Goal: Information Seeking & Learning: Learn about a topic

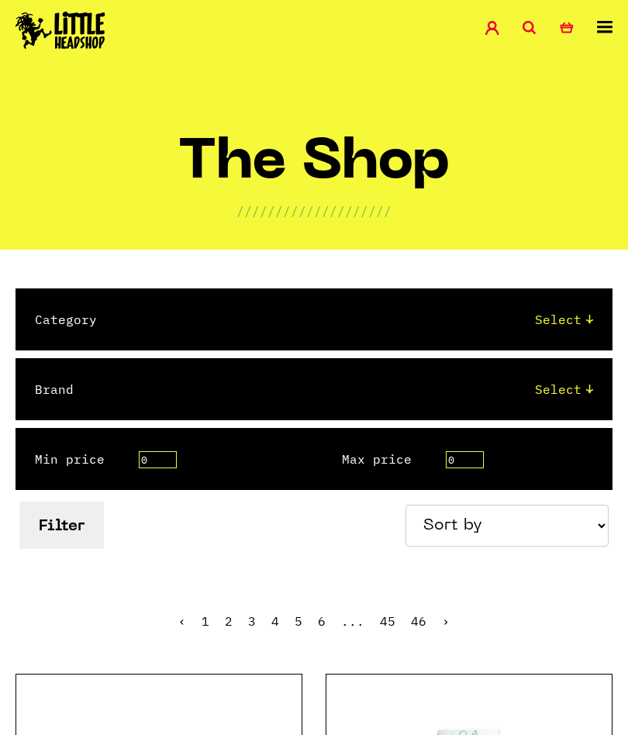
click at [550, 312] on select "Select 2 Piece 3 Piece 4 Piece 420/710 LIFE Acrylic Bongs Ashtrays Backwoods Ba…" at bounding box center [360, 319] width 465 height 19
select select "85"
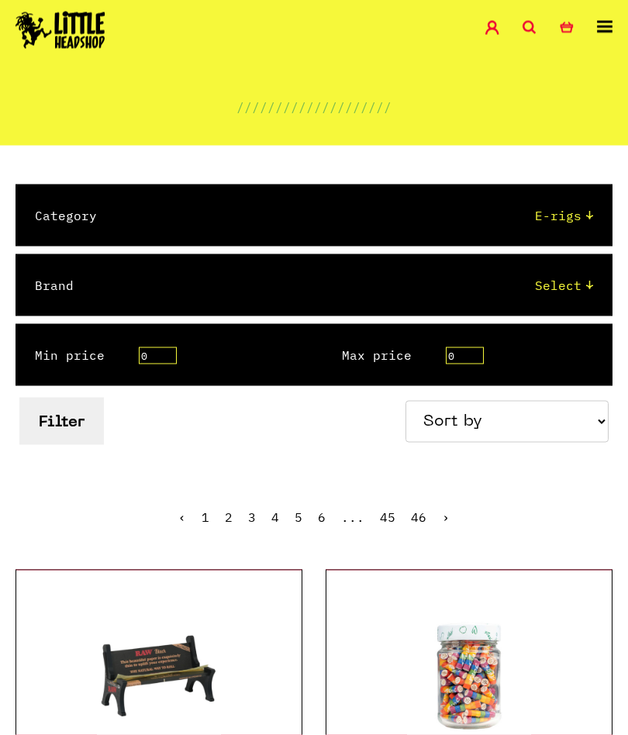
scroll to position [98, 0]
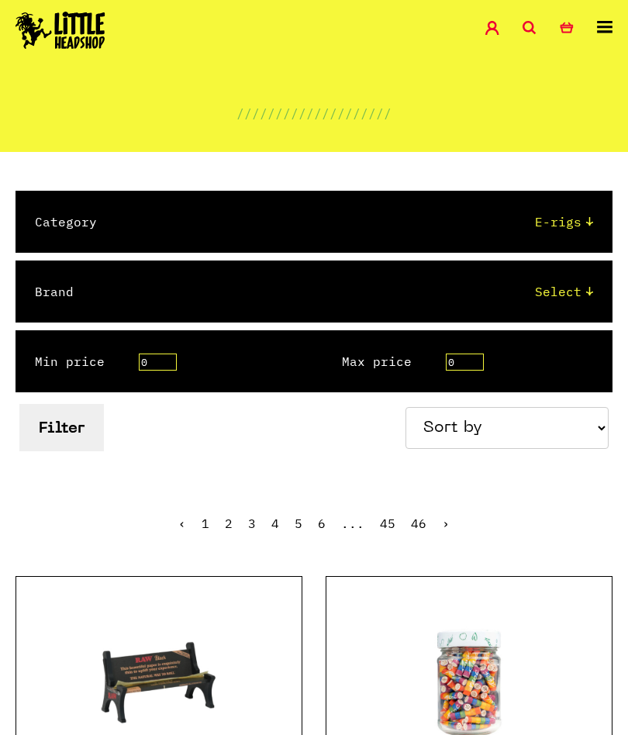
click at [78, 422] on button "Filter" at bounding box center [61, 427] width 84 height 47
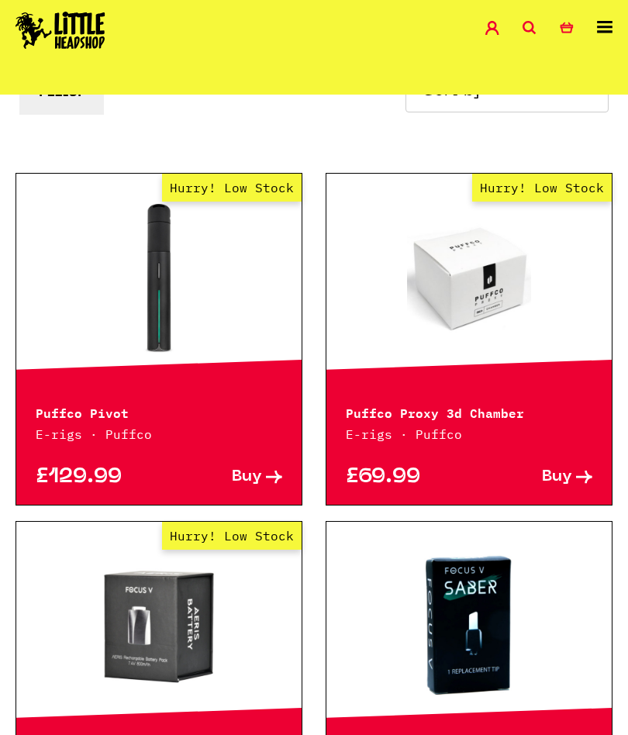
scroll to position [433, 0]
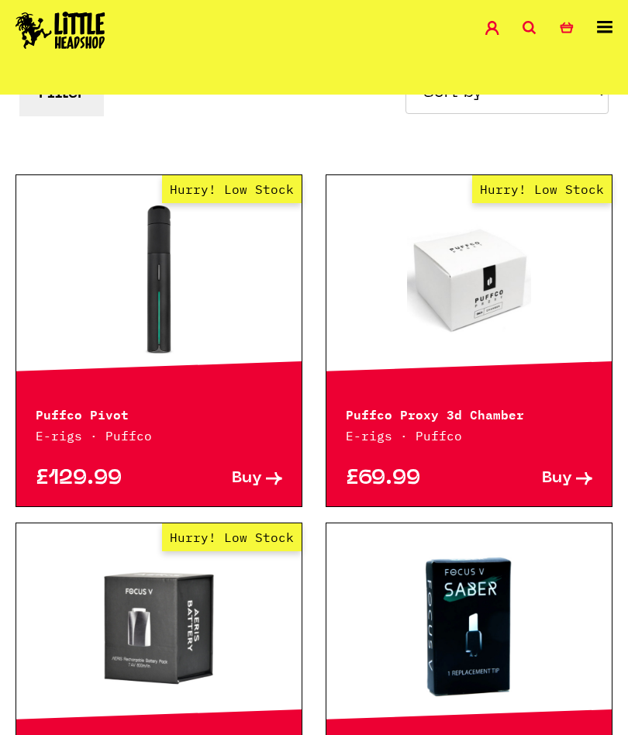
click at [156, 251] on link "Hurry! Low Stock" at bounding box center [158, 279] width 285 height 155
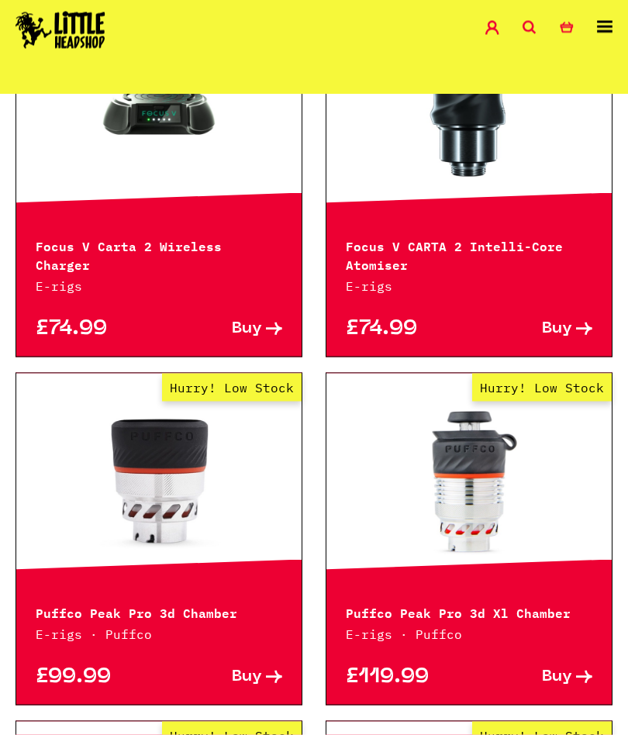
scroll to position [2016, 0]
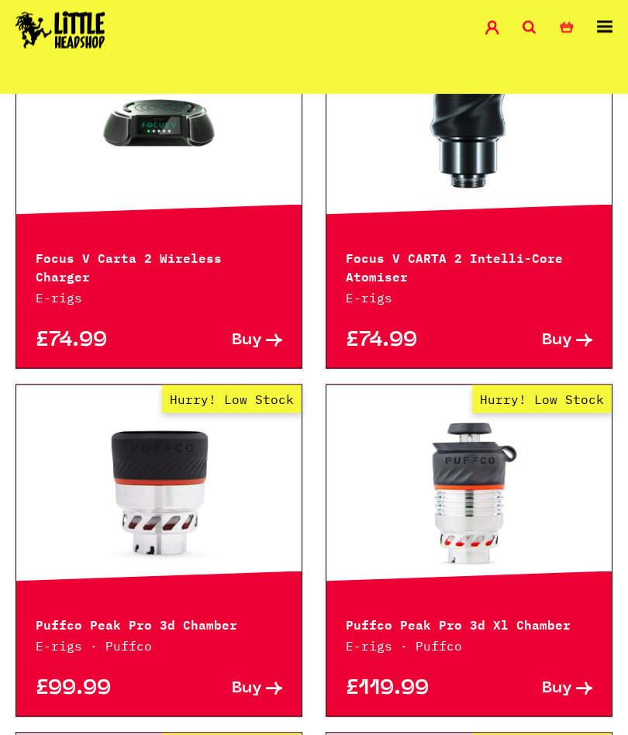
click at [597, 31] on icon at bounding box center [605, 27] width 16 height 12
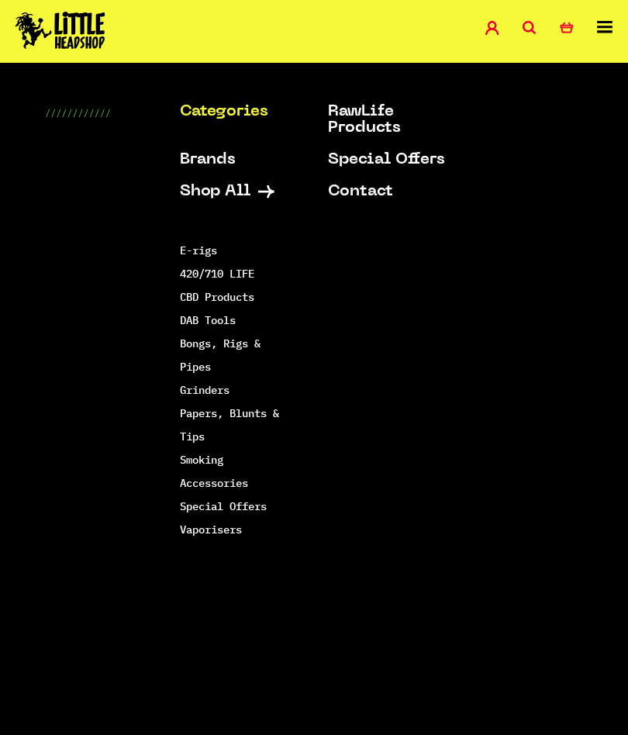
click at [220, 393] on link "Grinders" at bounding box center [205, 390] width 50 height 14
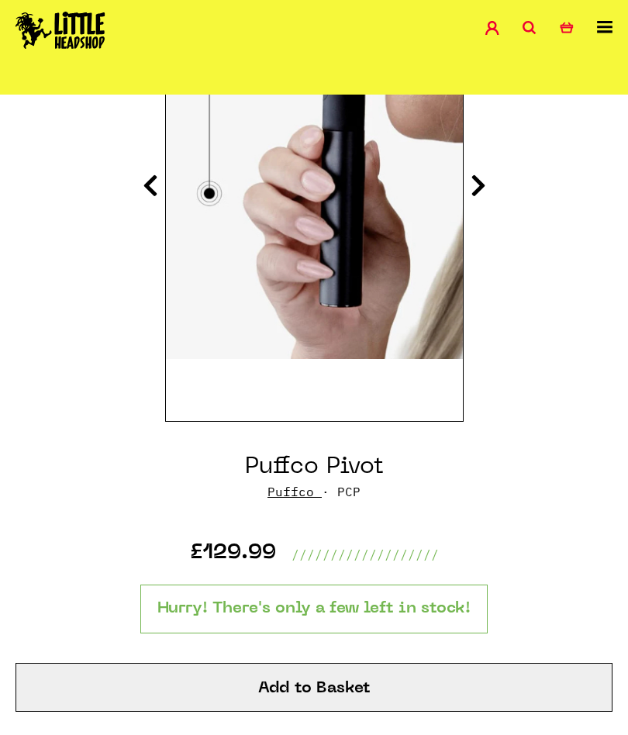
scroll to position [293, 0]
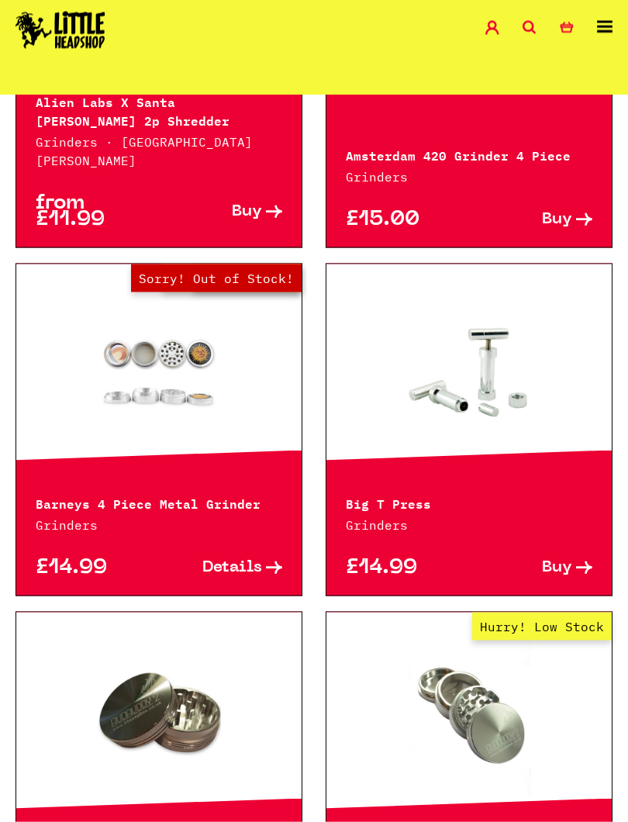
scroll to position [1171, 0]
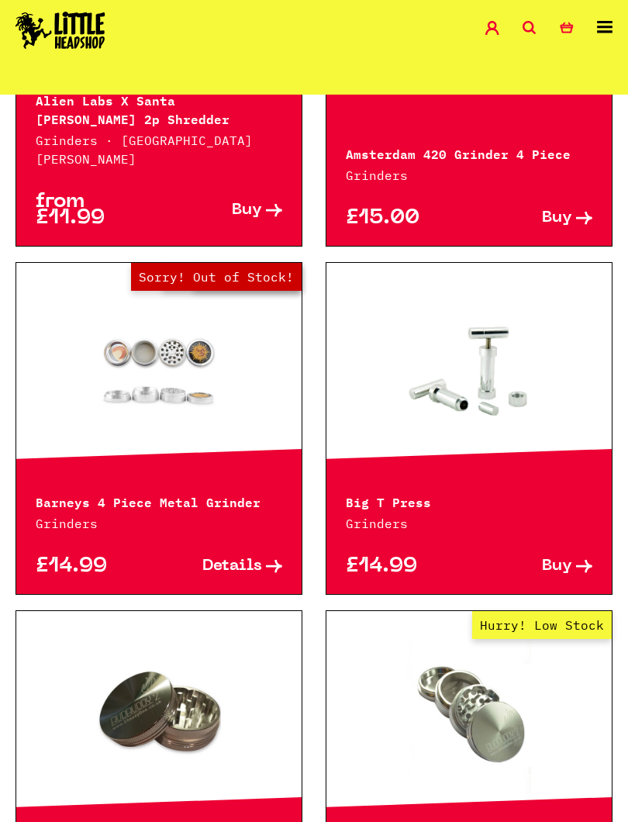
click at [494, 443] on div at bounding box center [468, 367] width 285 height 209
click at [491, 320] on link at bounding box center [468, 367] width 285 height 155
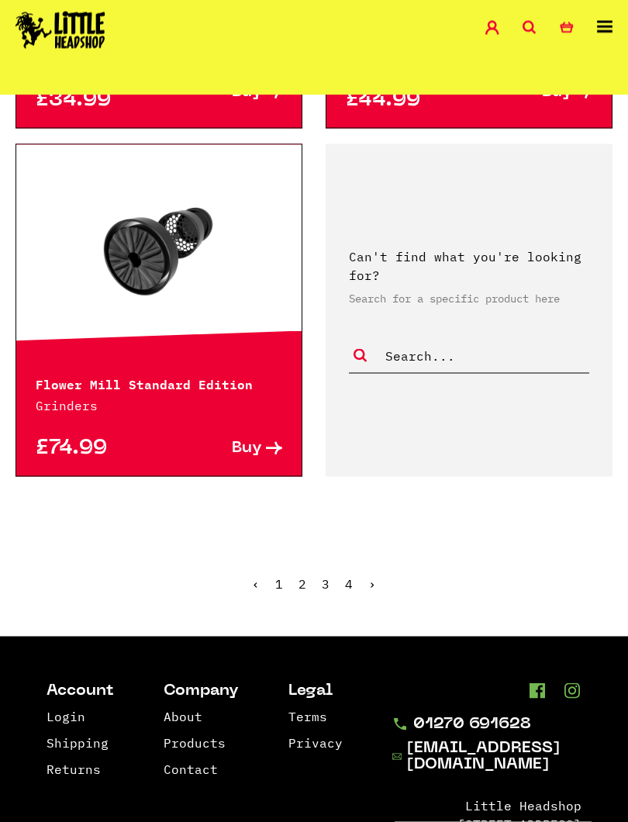
scroll to position [4199, 0]
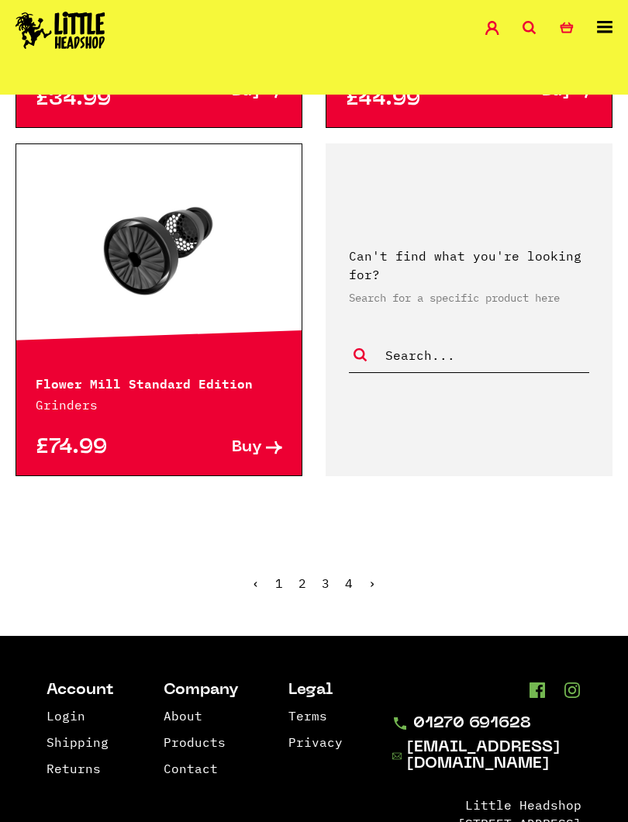
click at [381, 561] on ul "‹ 1 2 3 4 ›" at bounding box center [314, 594] width 628 height 67
click at [373, 575] on link "›" at bounding box center [372, 583] width 8 height 16
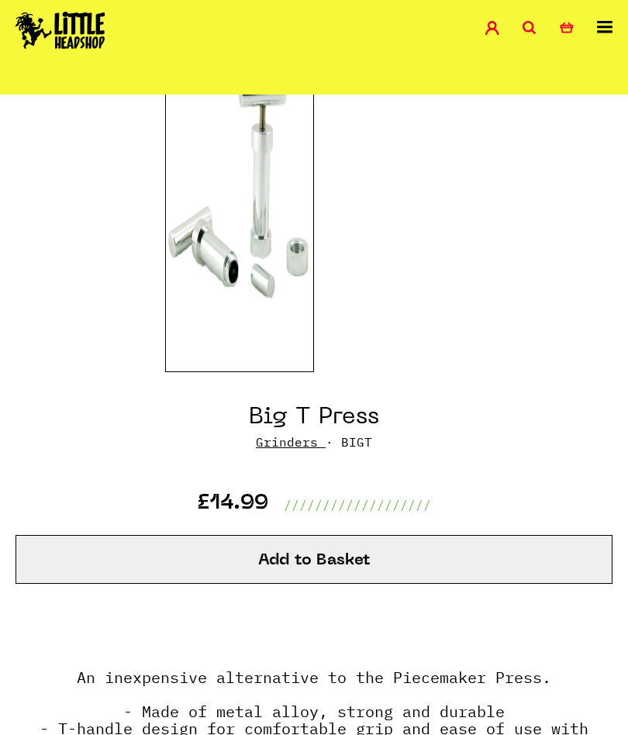
scroll to position [180, 0]
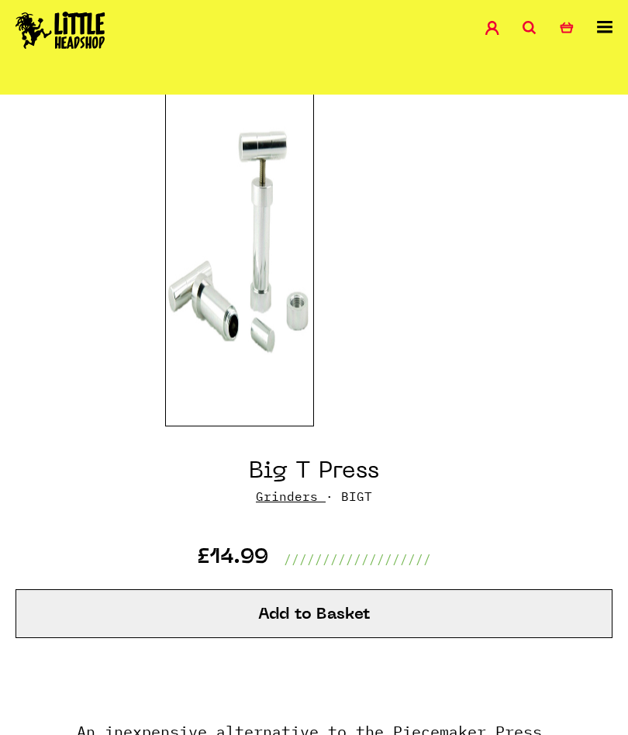
click at [242, 222] on img at bounding box center [240, 233] width 150 height 388
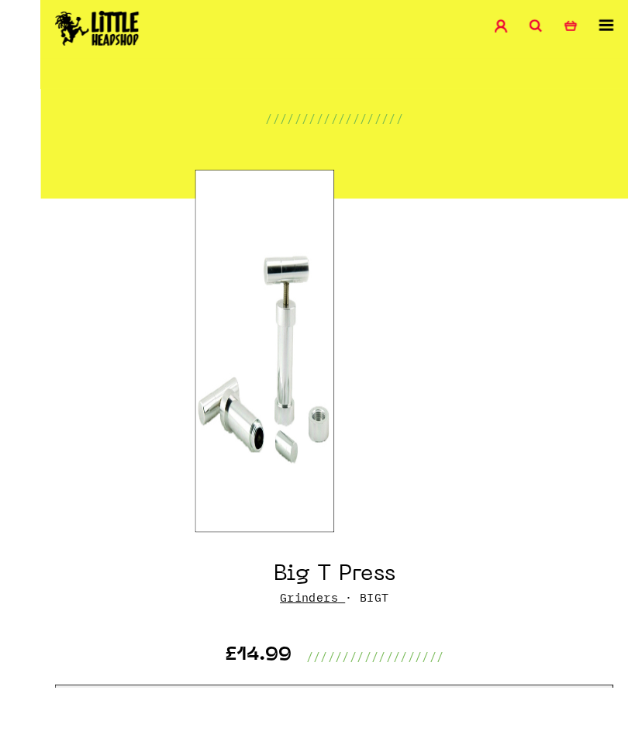
scroll to position [98, 0]
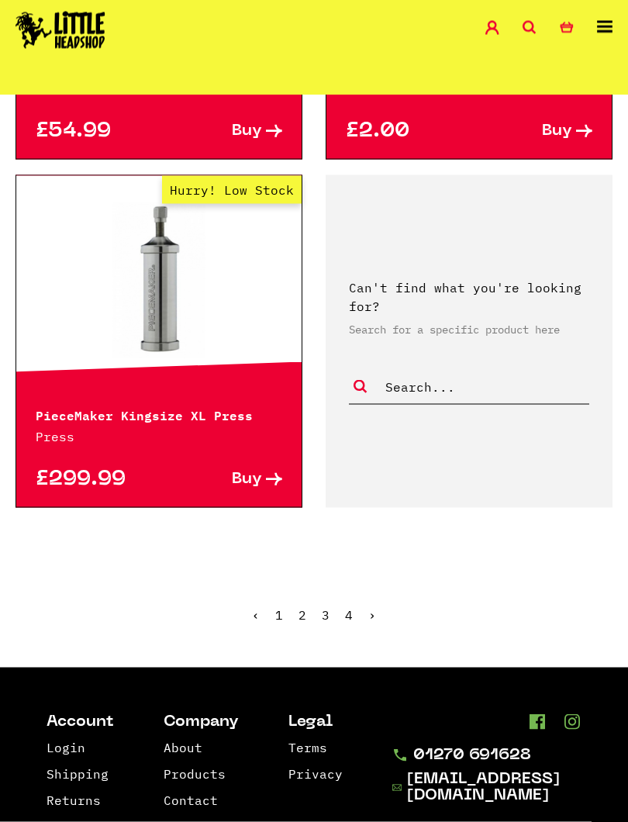
scroll to position [4174, 0]
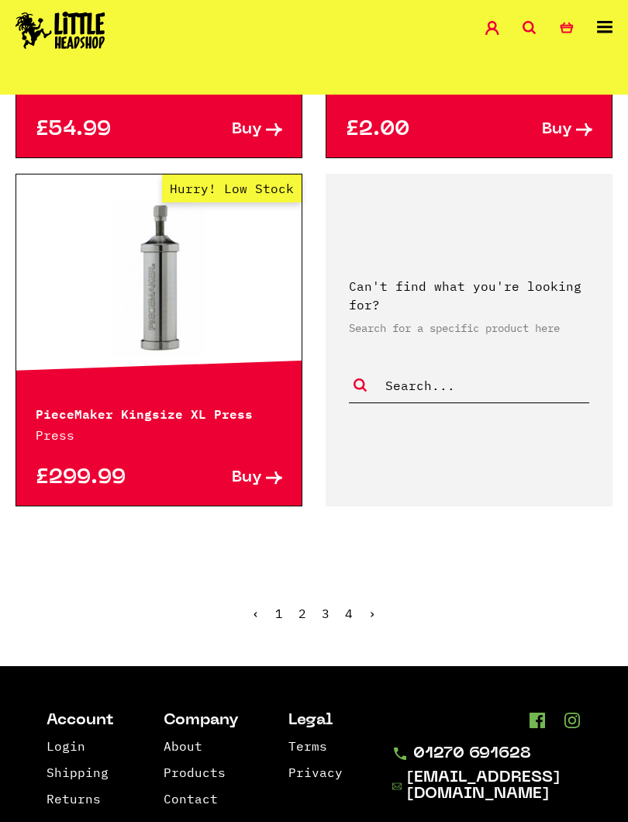
click at [387, 609] on ul "‹ 1 2 3 4 ›" at bounding box center [314, 624] width 628 height 67
click at [373, 621] on link "›" at bounding box center [372, 613] width 8 height 16
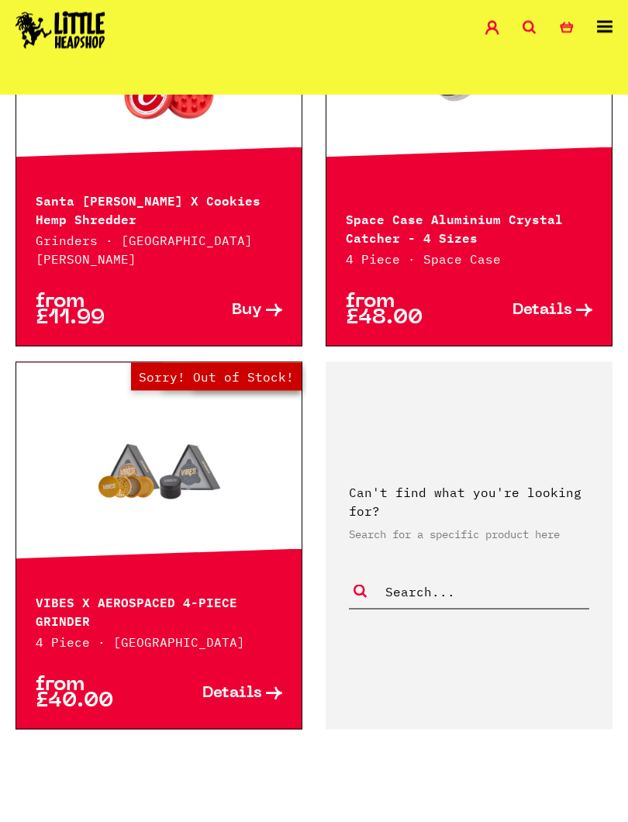
scroll to position [4180, 0]
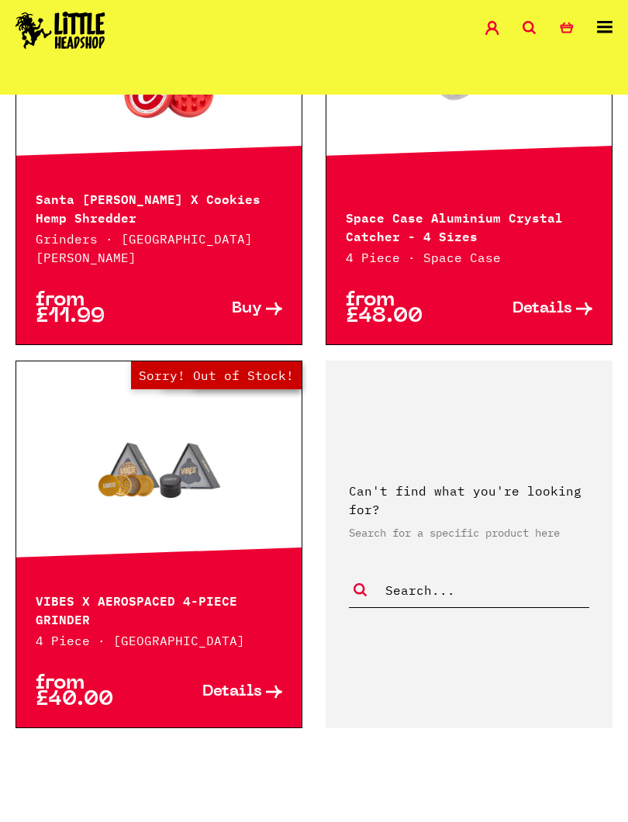
click at [373, 734] on link "›" at bounding box center [372, 835] width 8 height 16
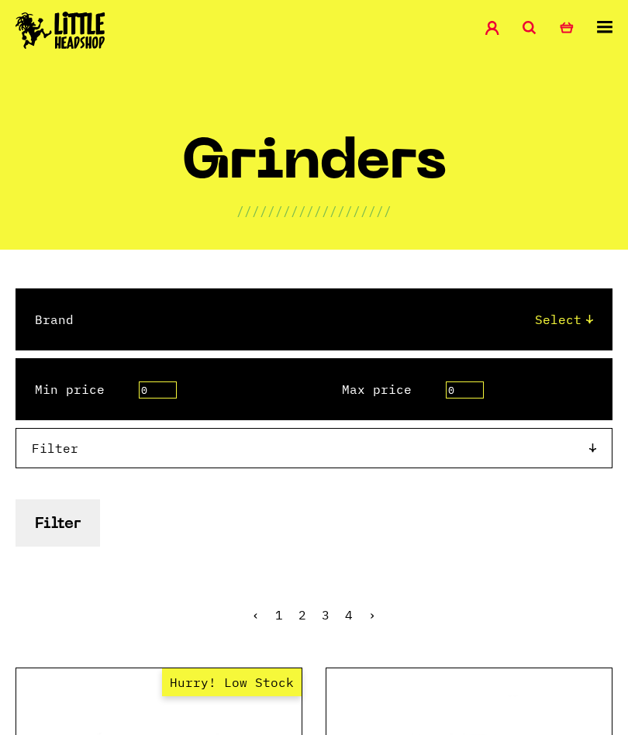
click at [611, 26] on icon at bounding box center [605, 27] width 16 height 12
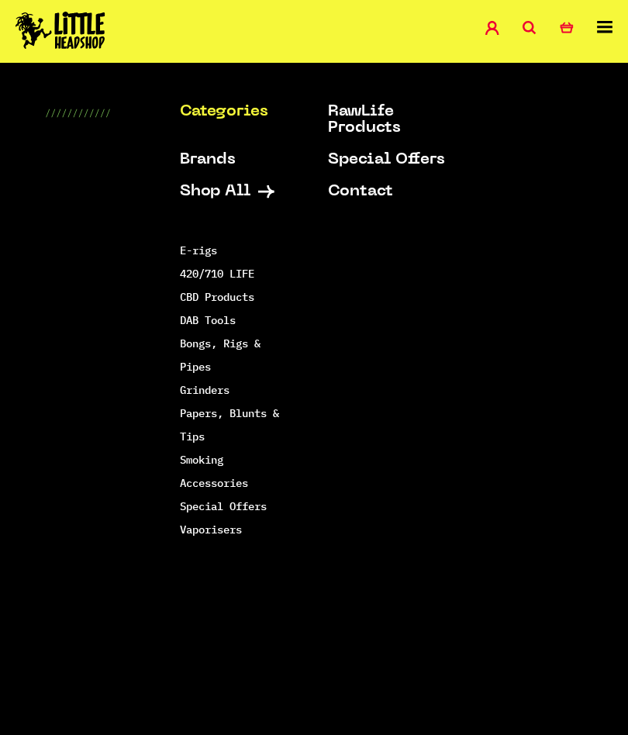
click at [194, 313] on link "DAB Tools" at bounding box center [208, 320] width 56 height 14
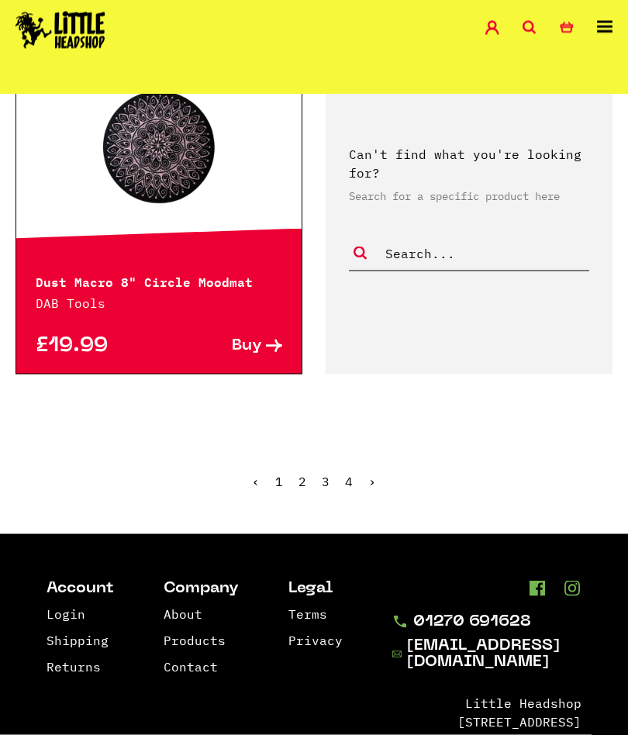
scroll to position [4434, 0]
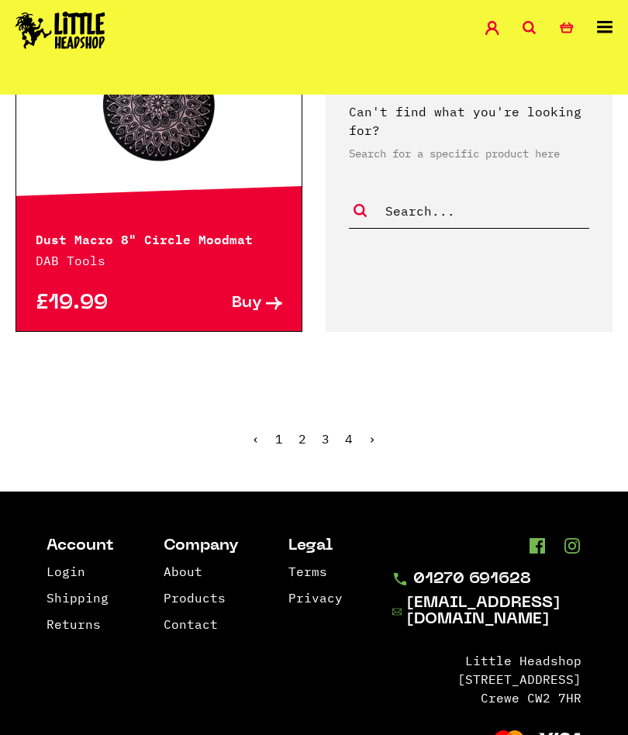
click at [374, 432] on link "›" at bounding box center [372, 439] width 8 height 16
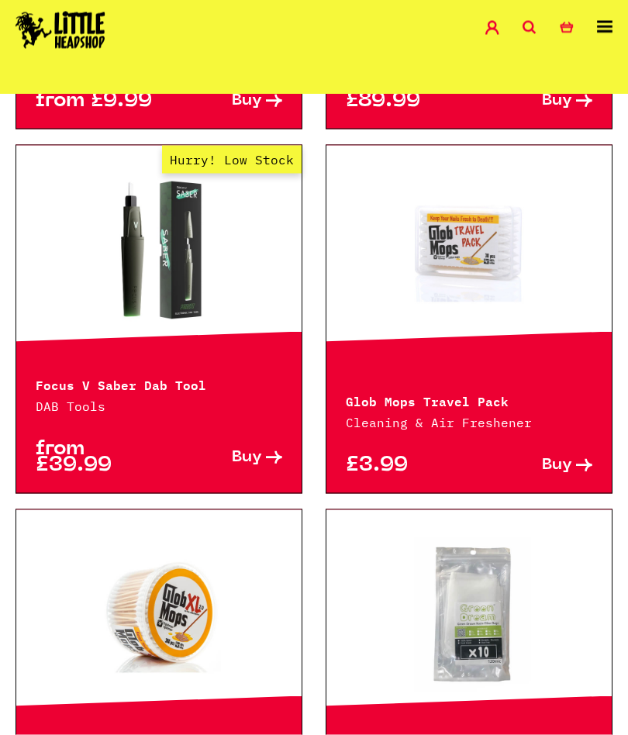
scroll to position [703, 0]
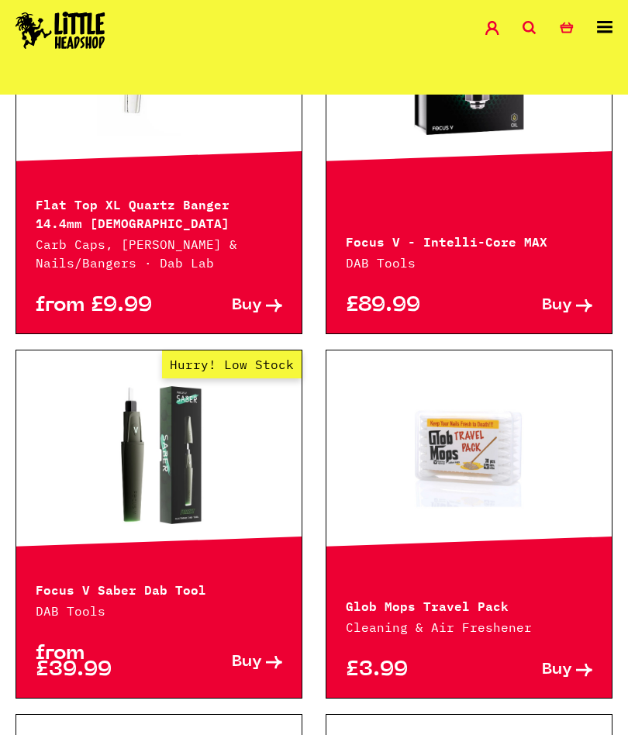
click at [491, 474] on link at bounding box center [468, 454] width 285 height 155
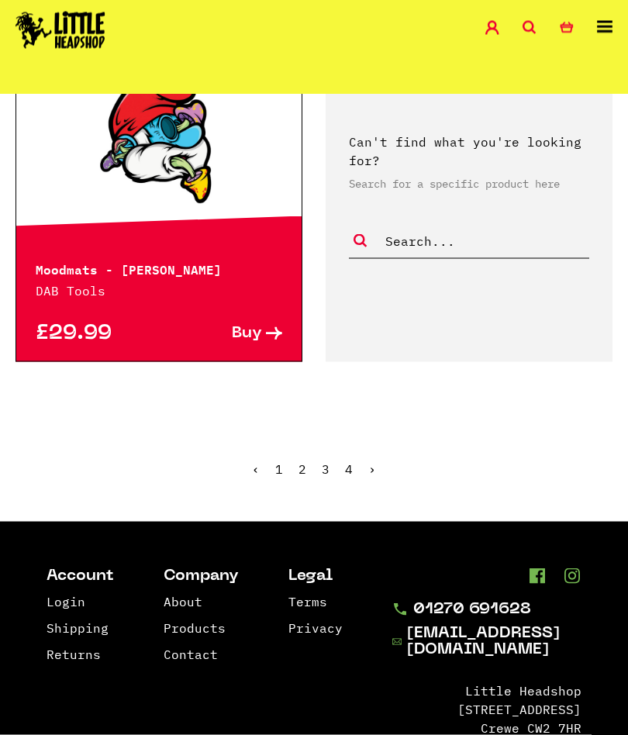
scroll to position [4286, 0]
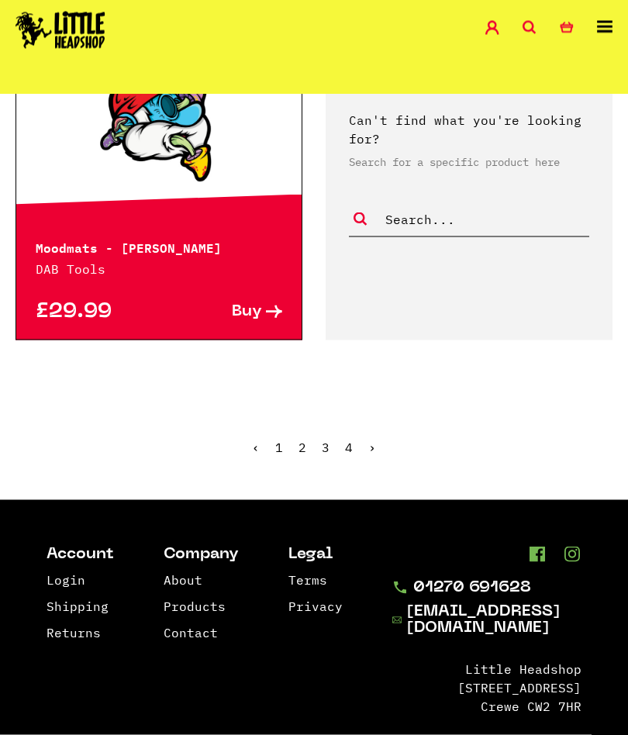
click at [384, 427] on ul "‹ 1 2 3 4 ›" at bounding box center [314, 459] width 628 height 67
click at [373, 439] on link "›" at bounding box center [372, 447] width 8 height 16
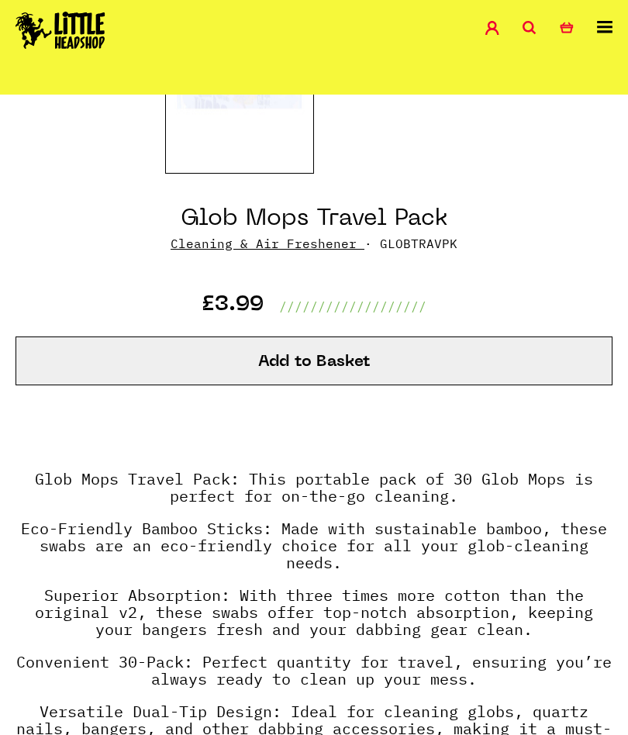
scroll to position [432, 0]
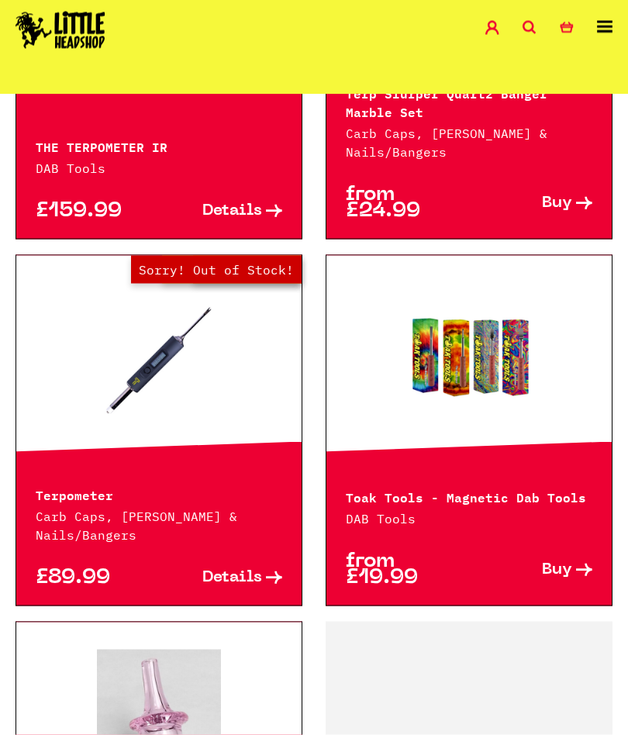
scroll to position [3714, 0]
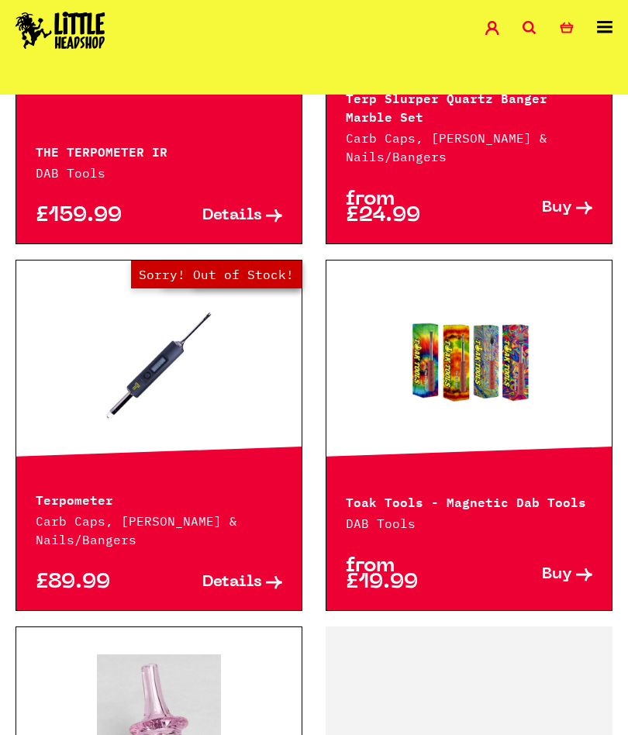
click at [496, 353] on link at bounding box center [468, 365] width 285 height 155
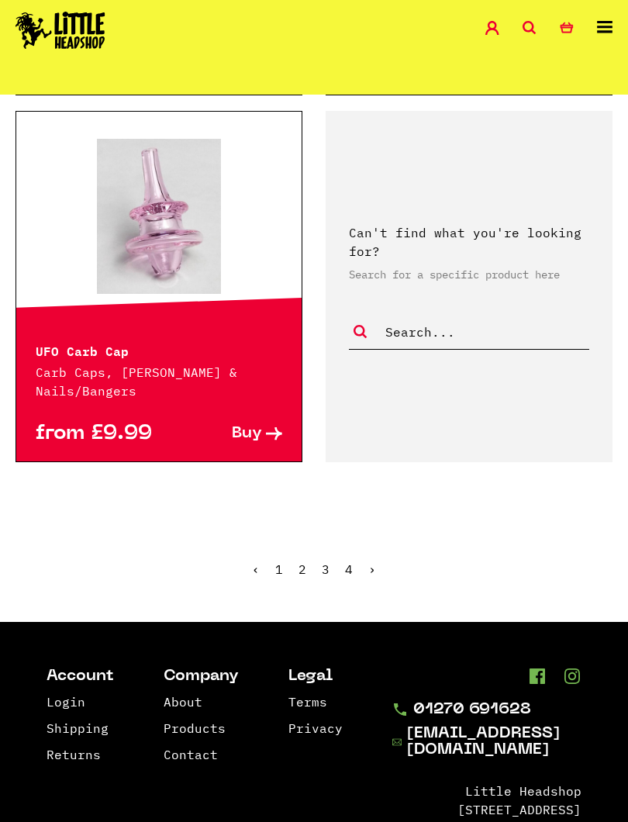
scroll to position [4236, 0]
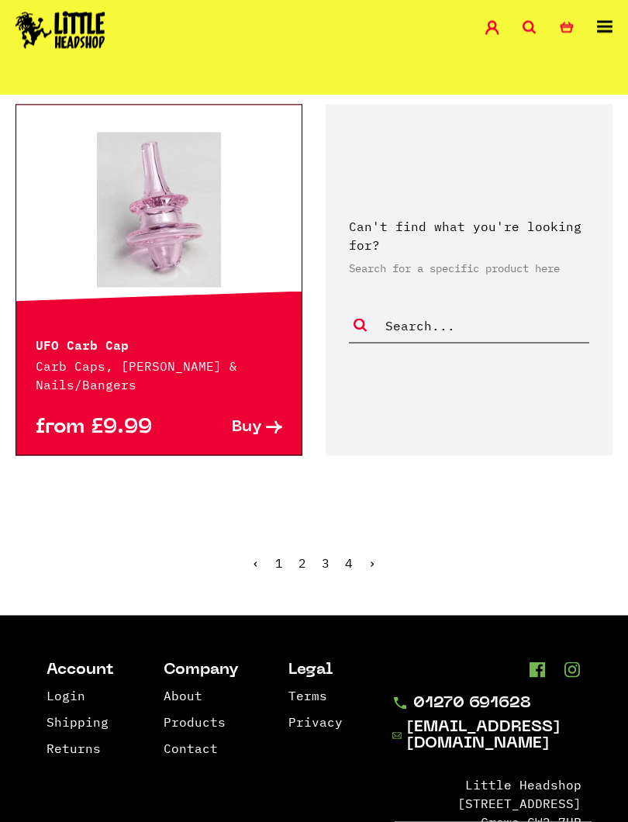
click at [382, 553] on ul "‹ 1 2 3 4 ›" at bounding box center [314, 574] width 628 height 67
click at [374, 560] on link "›" at bounding box center [372, 563] width 8 height 16
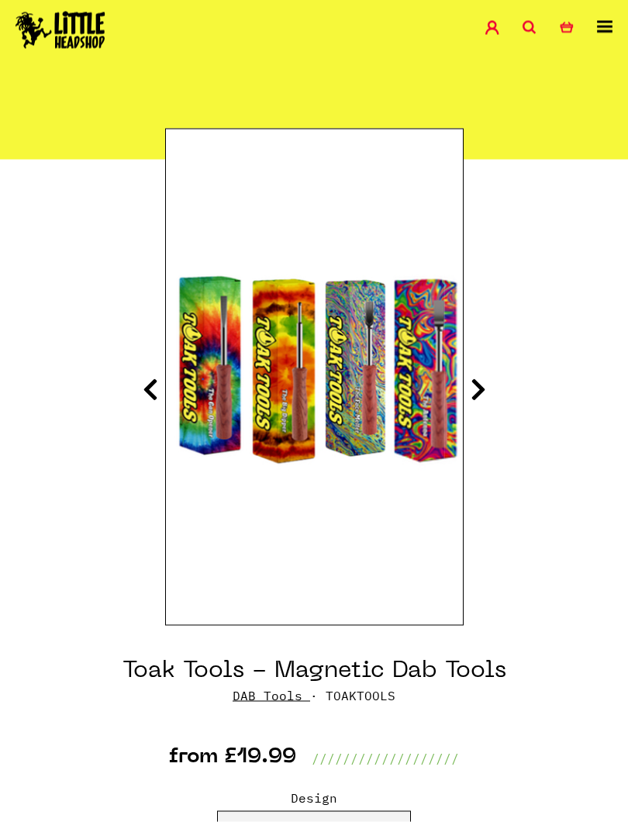
scroll to position [97, 0]
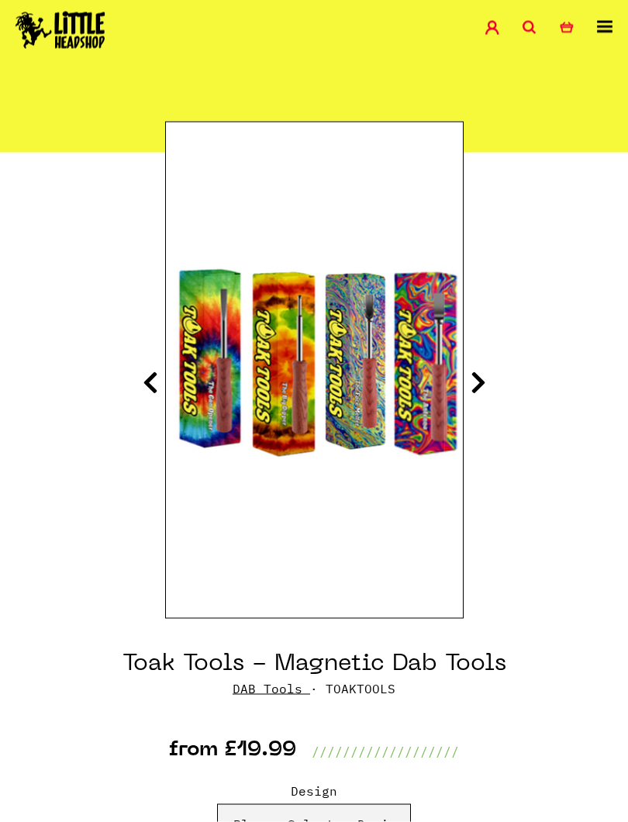
click at [485, 377] on icon at bounding box center [478, 382] width 16 height 25
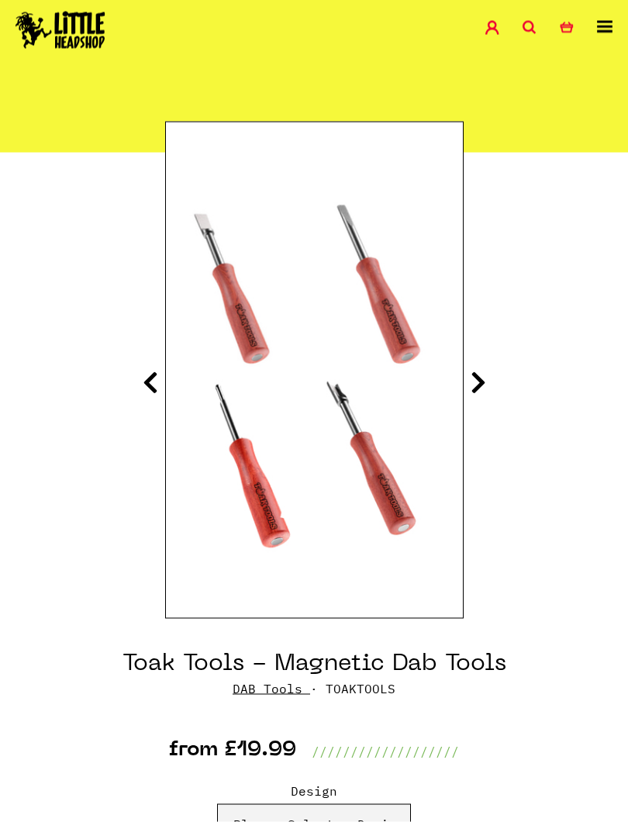
click at [484, 370] on icon at bounding box center [478, 382] width 16 height 25
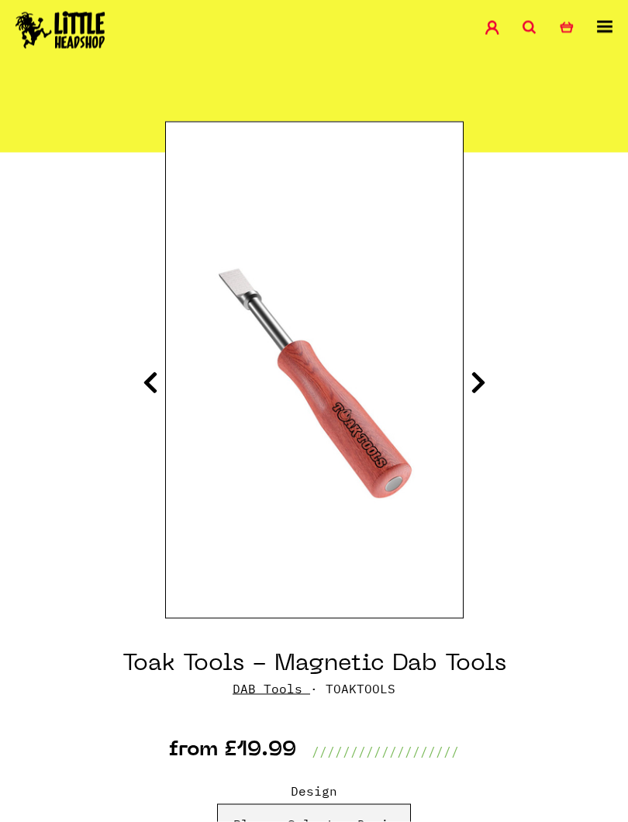
click at [485, 377] on icon at bounding box center [478, 382] width 16 height 25
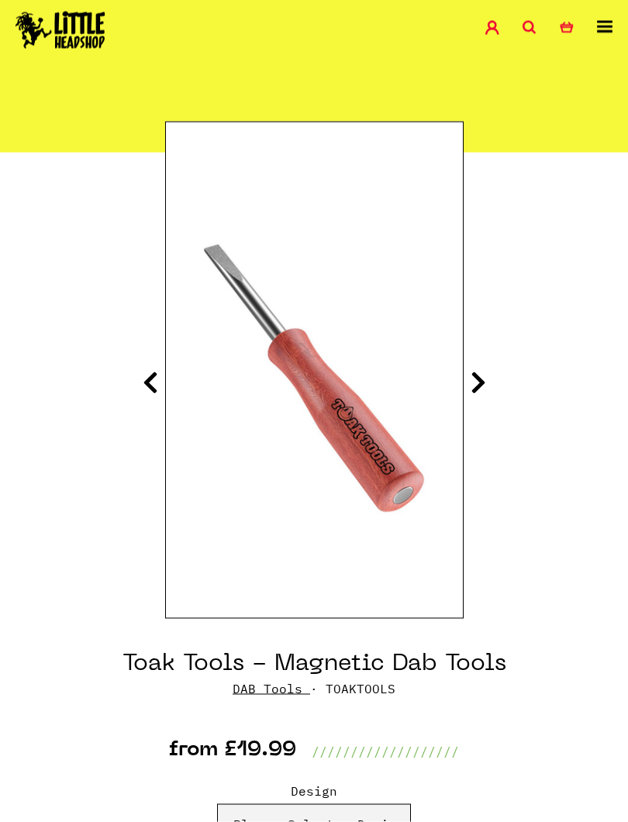
click at [484, 373] on icon at bounding box center [478, 382] width 16 height 25
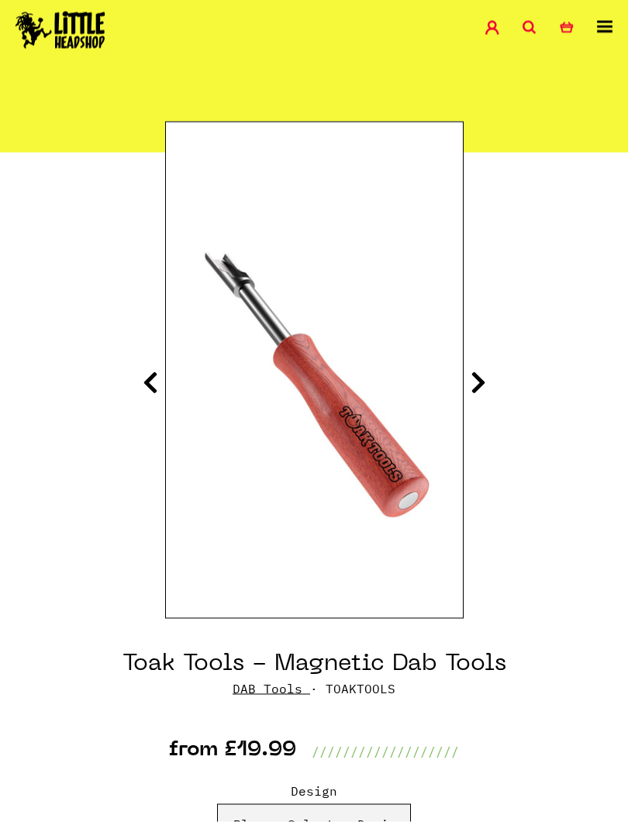
click at [498, 375] on section "Toak Tools - Magnetic Dab Tools DAB Tools from £19.99 Design" at bounding box center [314, 808] width 628 height 1311
click at [484, 381] on icon at bounding box center [478, 382] width 16 height 25
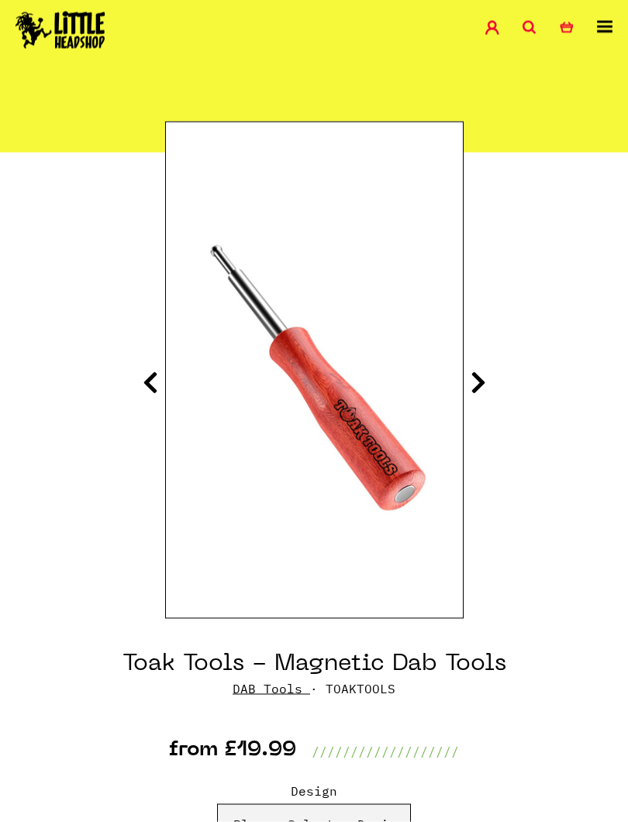
click at [484, 371] on icon at bounding box center [478, 382] width 16 height 25
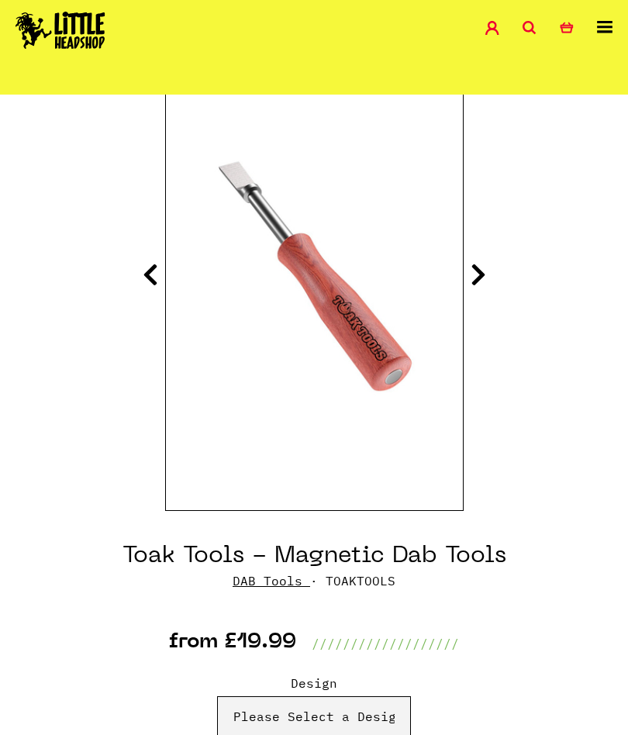
scroll to position [179, 0]
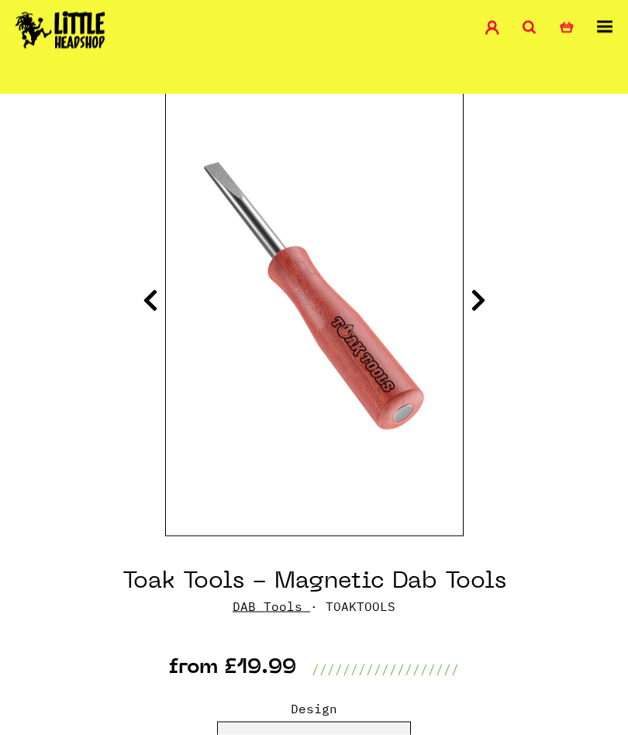
click at [484, 298] on icon at bounding box center [478, 300] width 16 height 25
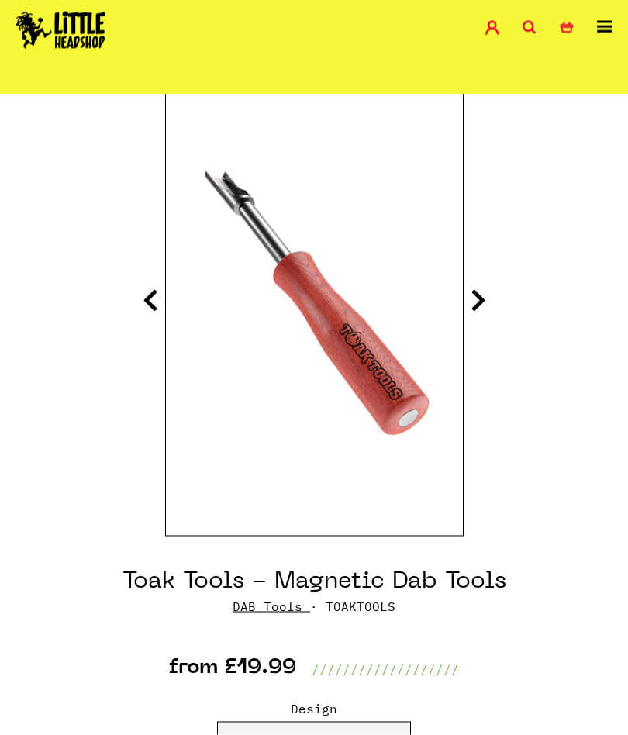
click at [484, 288] on icon at bounding box center [478, 300] width 16 height 25
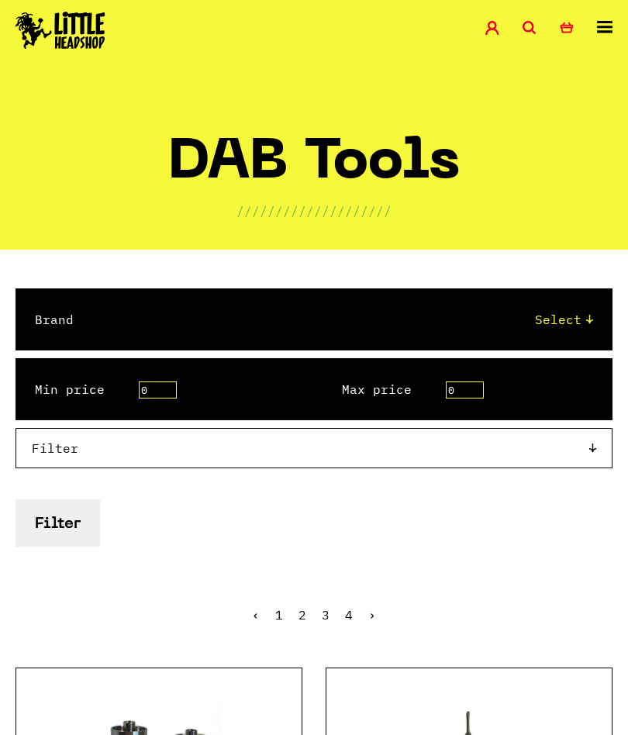
click at [618, 26] on div "Shop Special Offers Contact Blog Account Search 0 Basket" at bounding box center [314, 31] width 628 height 63
click at [601, 26] on icon at bounding box center [605, 27] width 16 height 12
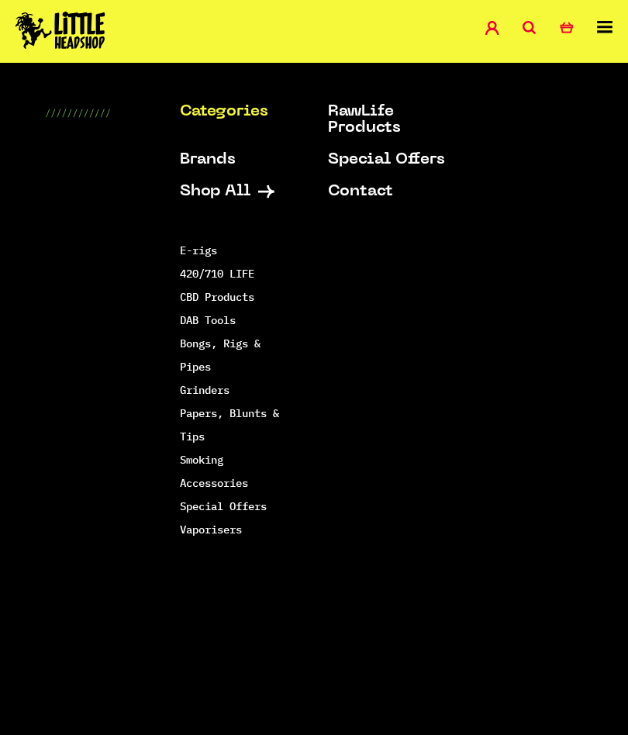
click at [192, 341] on link "Bongs, Rigs & Pipes" at bounding box center [220, 354] width 81 height 37
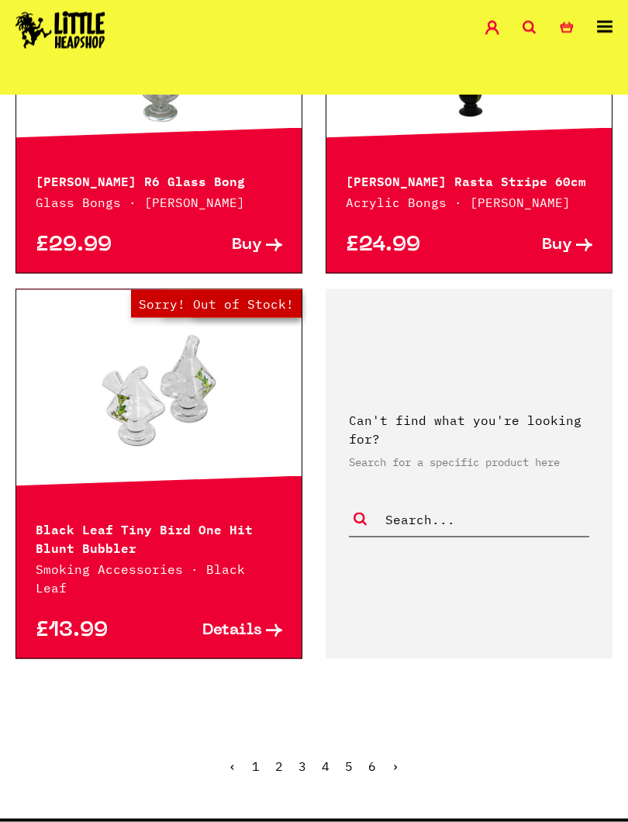
scroll to position [4062, 0]
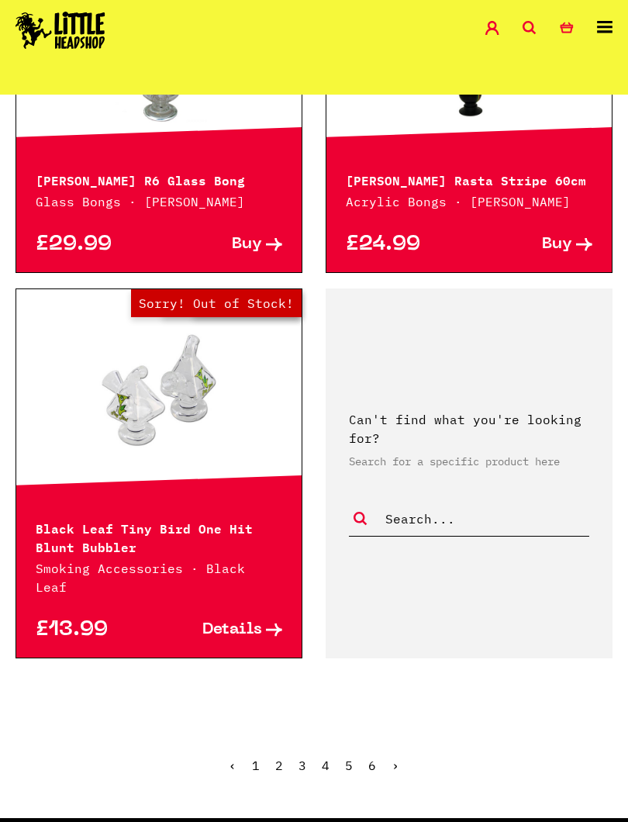
click at [407, 734] on ul "‹ 1 2 3 4 5 6 ›" at bounding box center [314, 776] width 628 height 67
click at [403, 734] on ul "‹ 1 2 3 4 5 6 ›" at bounding box center [314, 776] width 628 height 67
click at [398, 734] on link "›" at bounding box center [395, 765] width 8 height 16
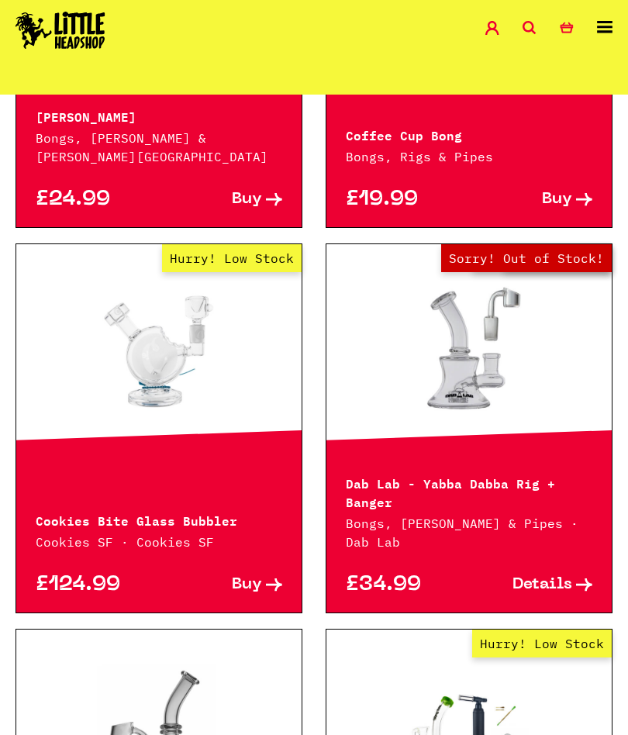
scroll to position [3371, 0]
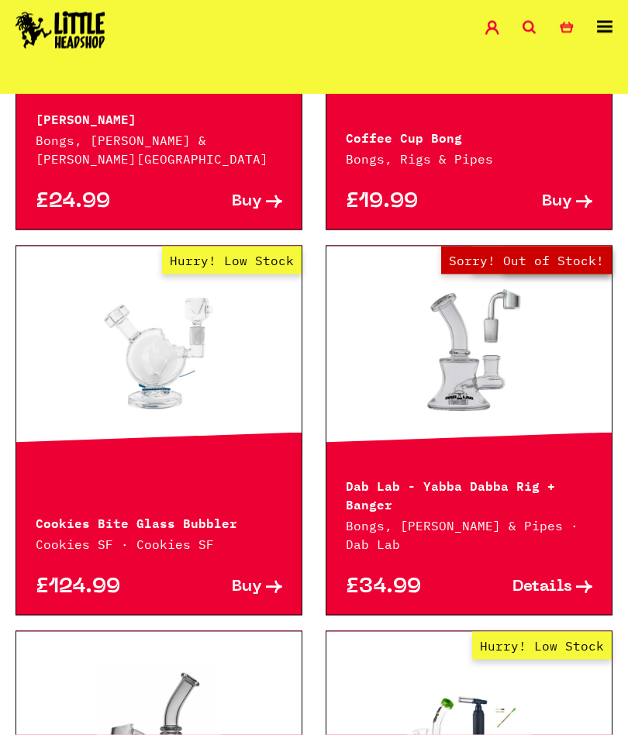
click at [605, 26] on icon at bounding box center [605, 27] width 16 height 12
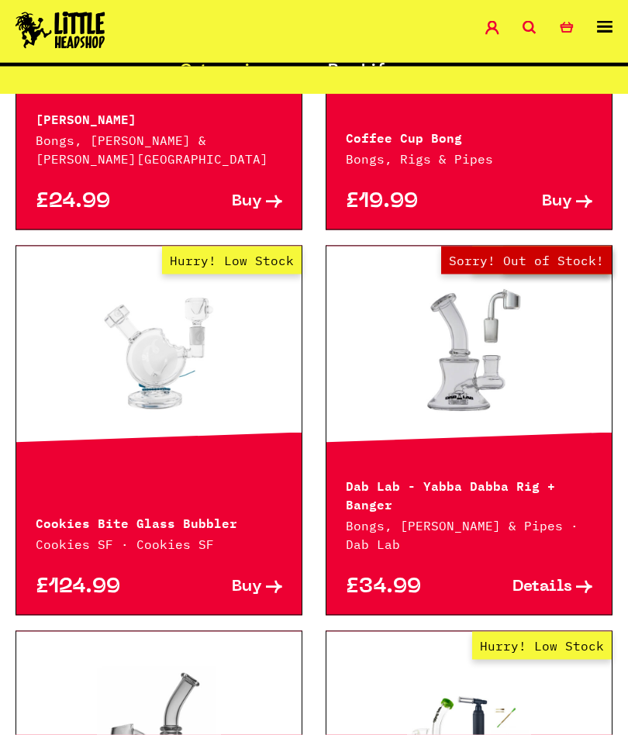
scroll to position [3372, 0]
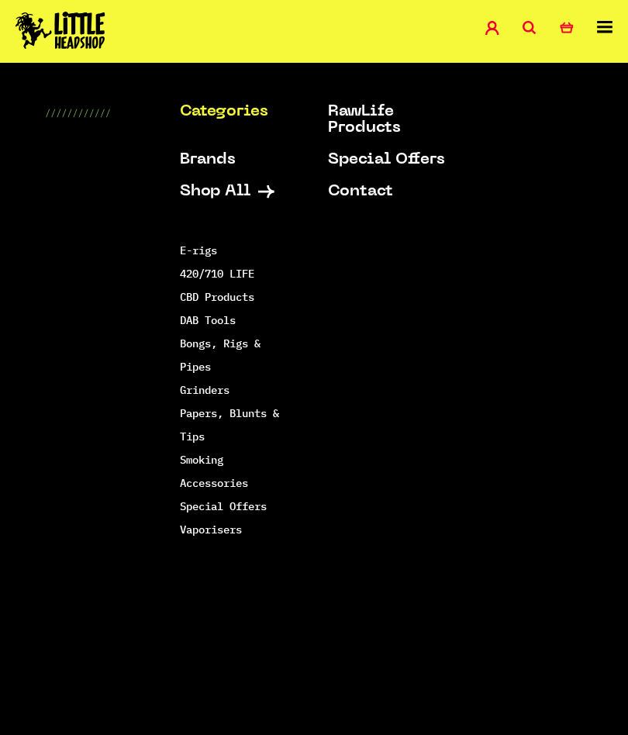
click at [267, 503] on link "Special Offers" at bounding box center [223, 506] width 87 height 14
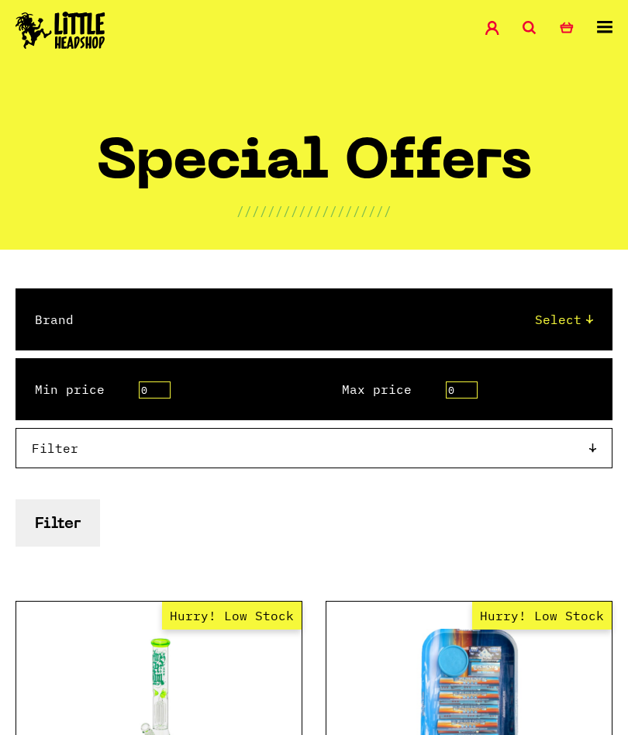
click at [617, 17] on div "Shop Special Offers Contact Blog Account Search 0 Basket" at bounding box center [314, 31] width 628 height 63
click at [601, 26] on icon at bounding box center [605, 27] width 16 height 12
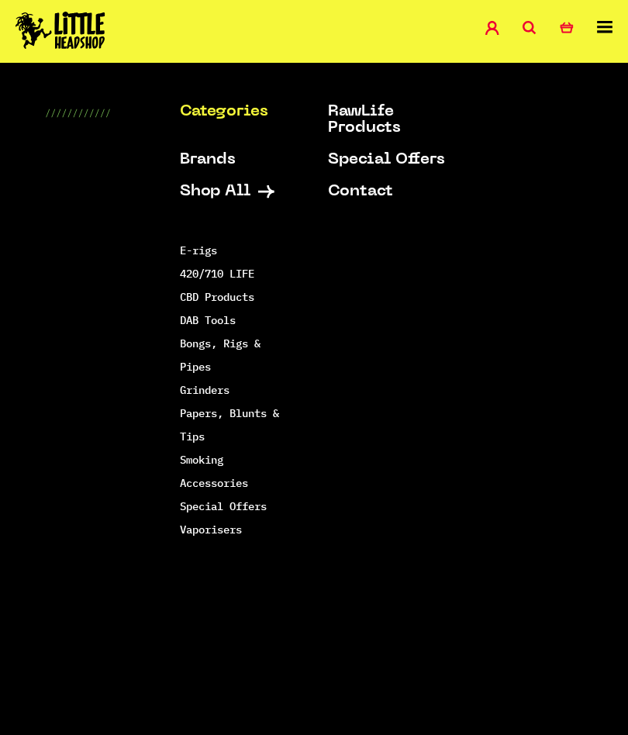
click at [236, 489] on link "Smoking Accessories" at bounding box center [214, 471] width 68 height 37
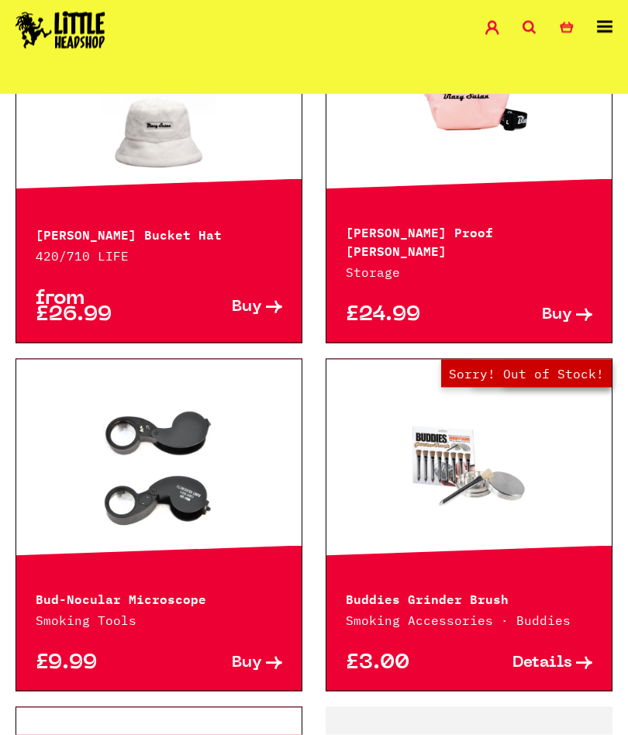
scroll to position [3565, 0]
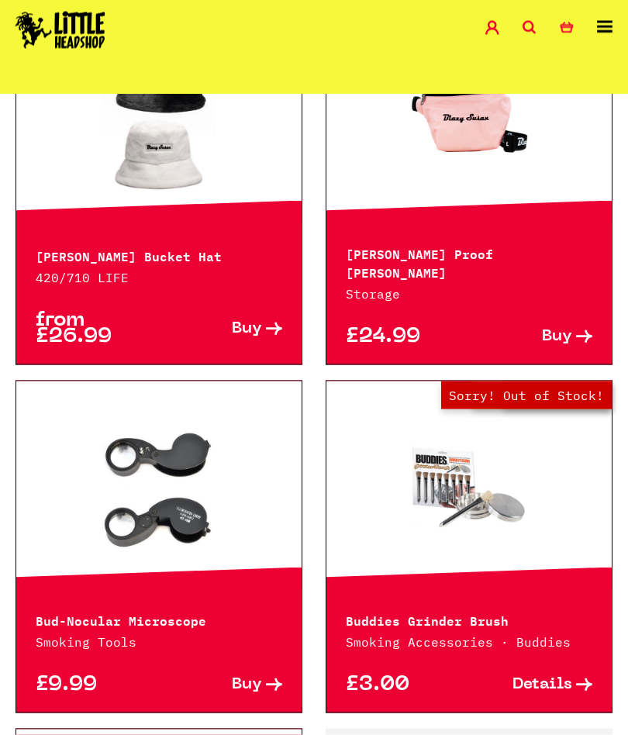
click at [490, 460] on link "Out of Stock Hurry! Low Stock Sorry! Out of Stock!" at bounding box center [468, 485] width 285 height 155
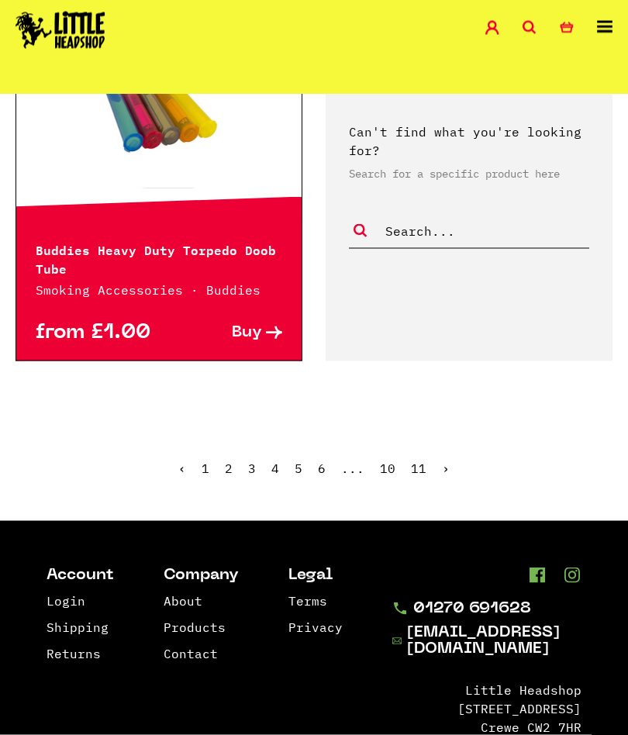
scroll to position [4306, 0]
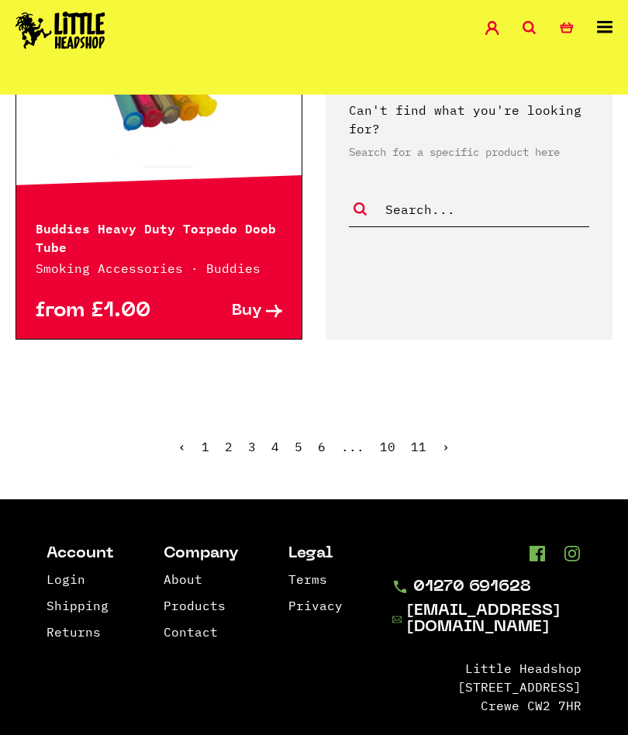
click at [446, 439] on link "›" at bounding box center [446, 447] width 8 height 16
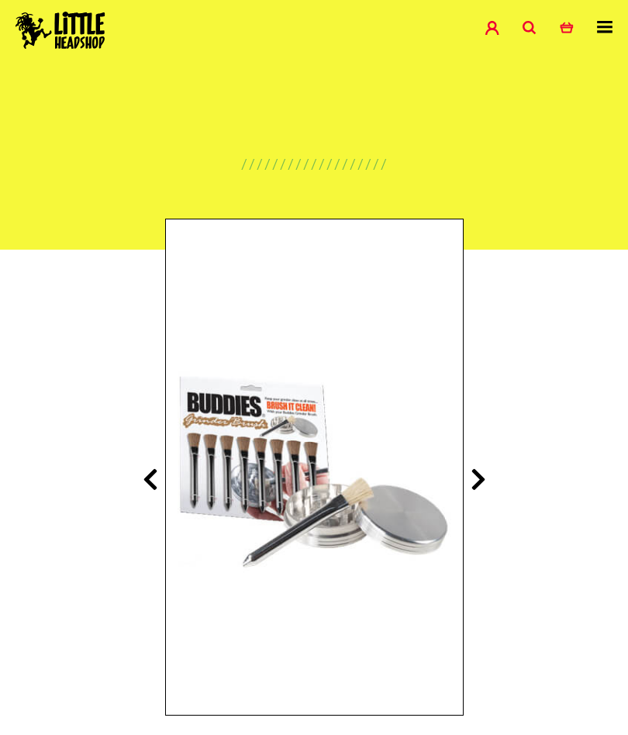
click at [484, 476] on icon at bounding box center [478, 479] width 16 height 25
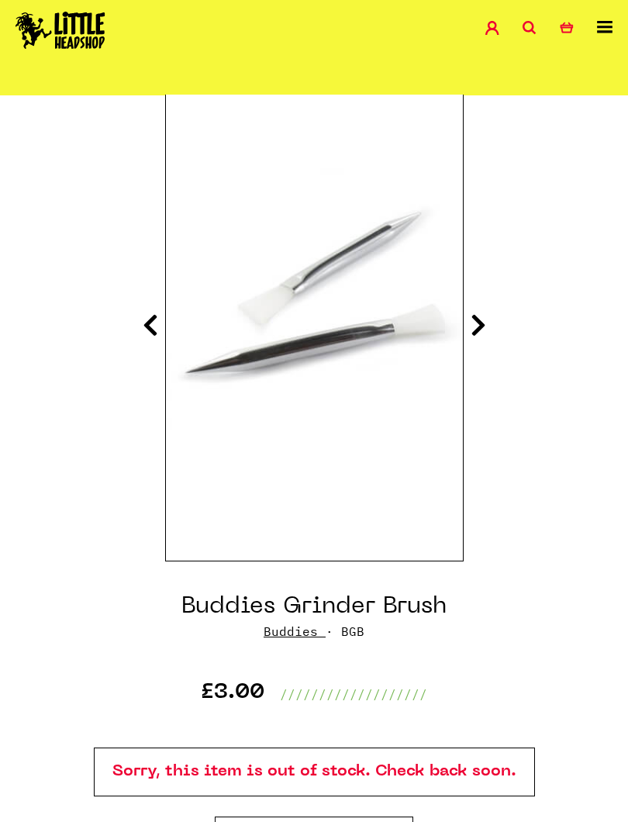
scroll to position [171, 0]
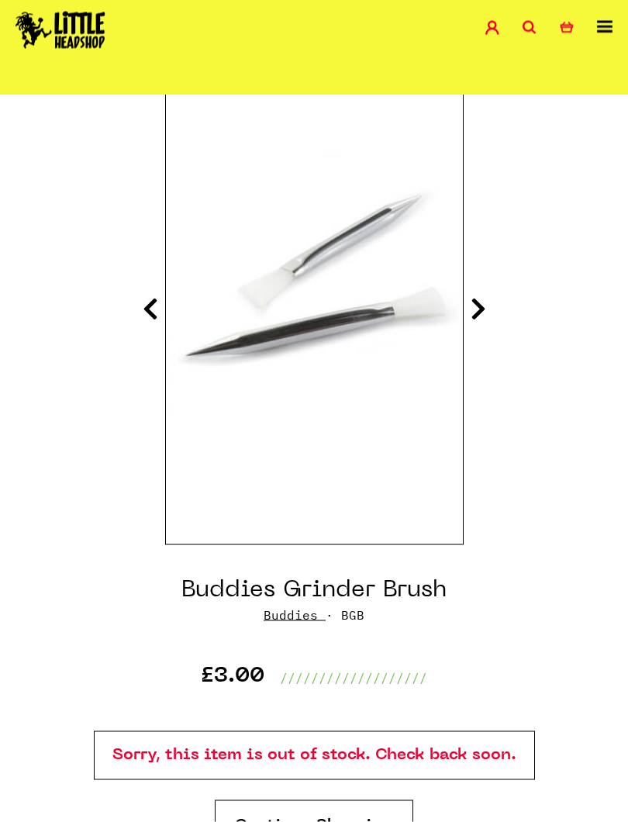
click at [480, 309] on icon at bounding box center [478, 308] width 16 height 25
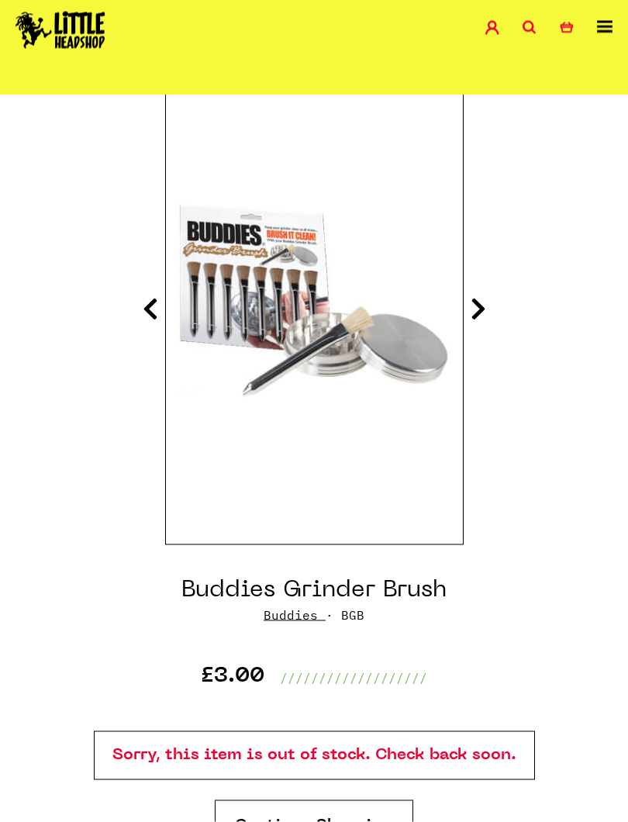
click at [471, 300] on icon at bounding box center [478, 308] width 16 height 25
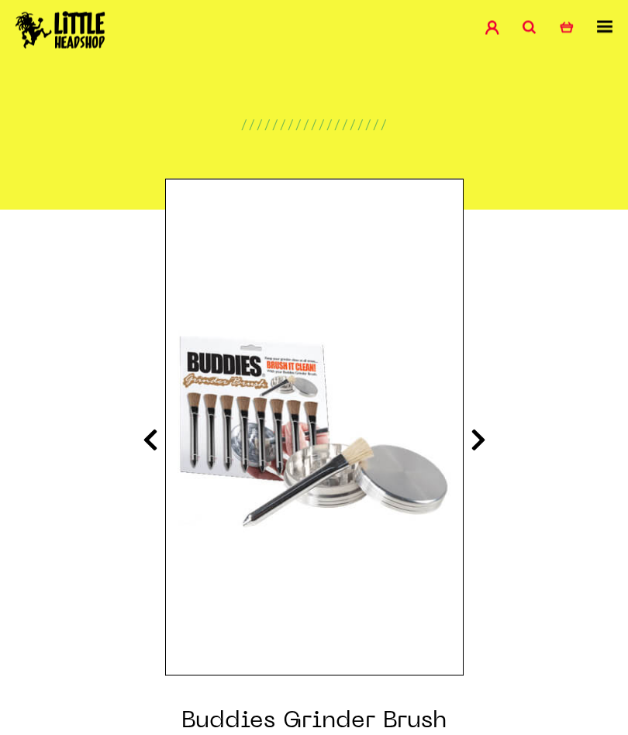
scroll to position [29, 0]
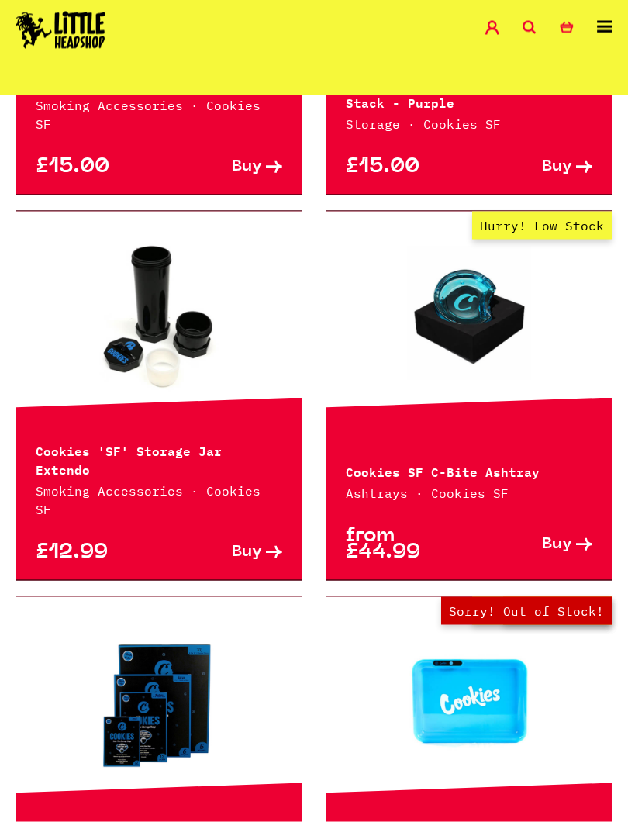
scroll to position [2711, 0]
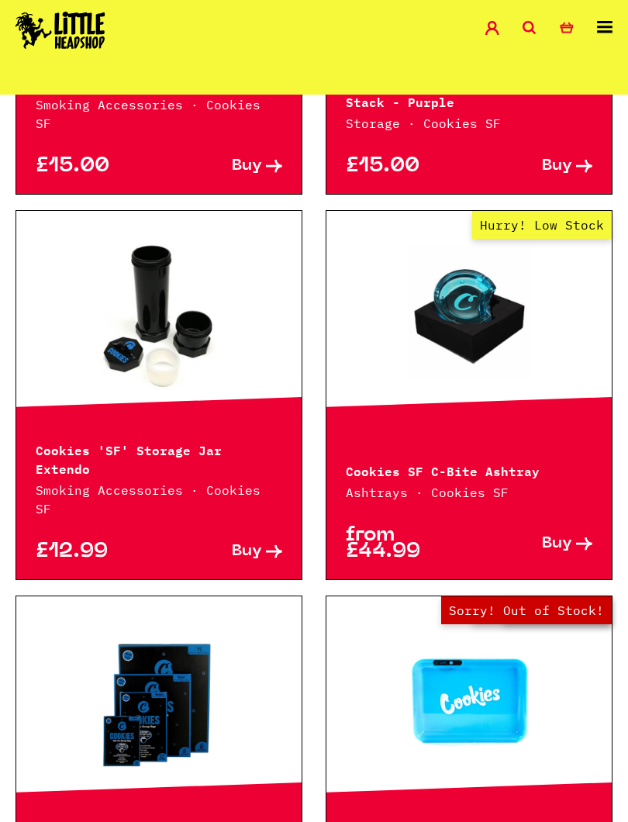
click at [124, 238] on link at bounding box center [158, 315] width 285 height 155
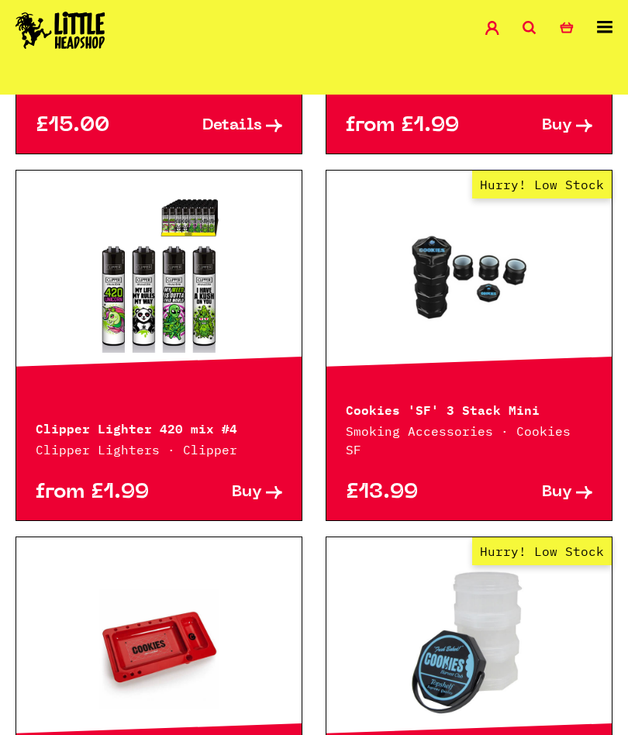
scroll to position [1605, 0]
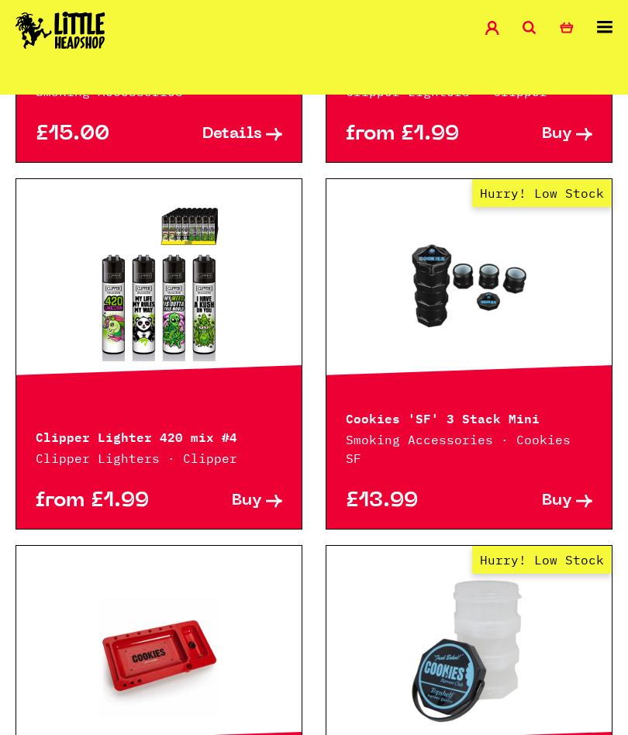
click at [501, 355] on div "Hurry! Low Stock" at bounding box center [468, 283] width 285 height 209
click at [491, 266] on link "Hurry! Low Stock" at bounding box center [468, 283] width 285 height 155
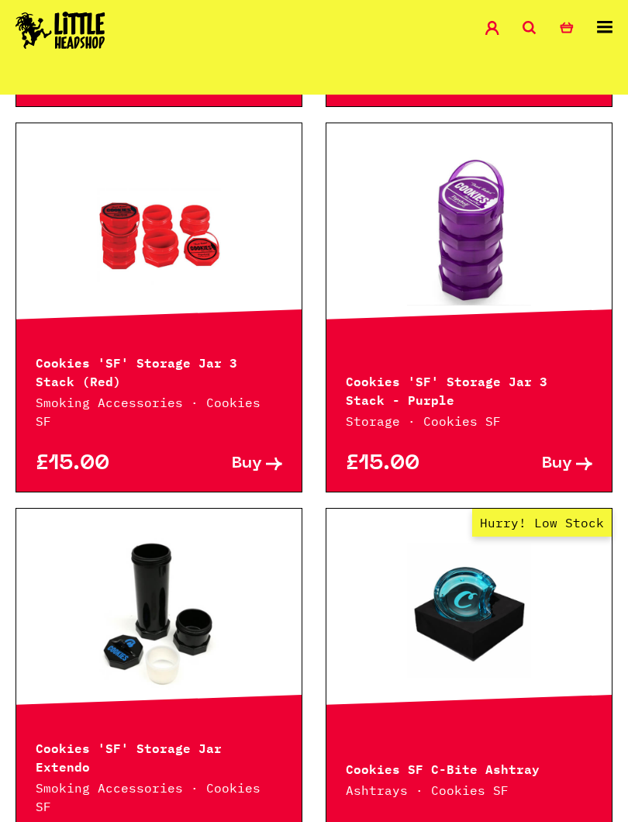
scroll to position [2448, 0]
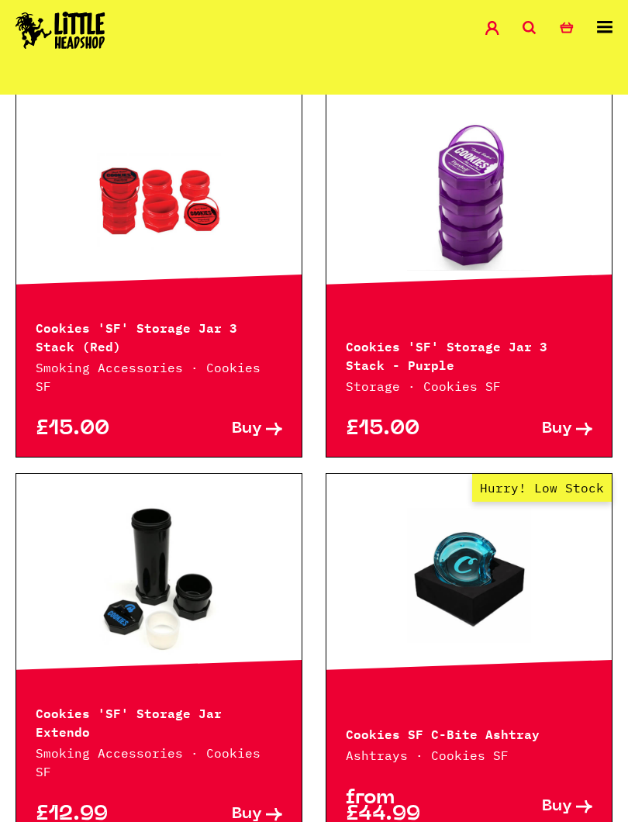
click at [186, 511] on link at bounding box center [158, 578] width 285 height 155
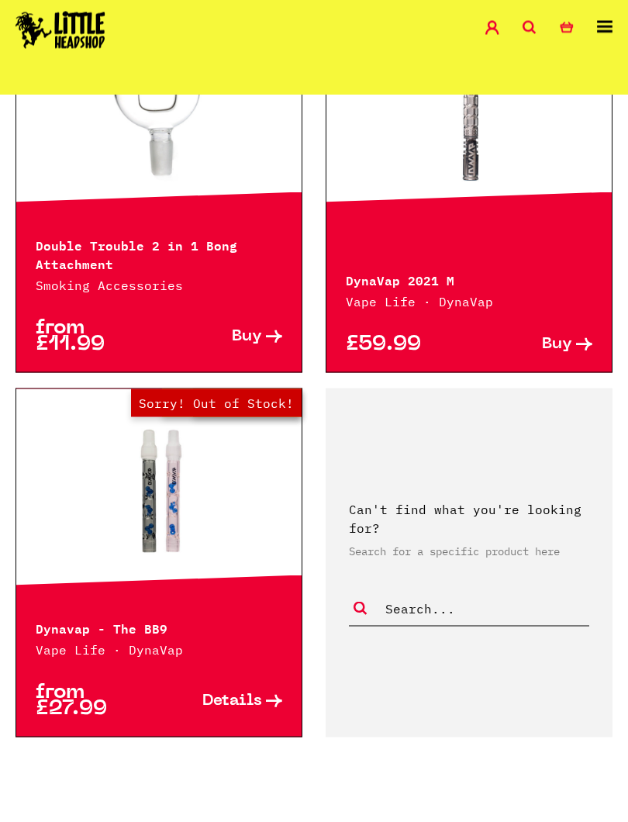
scroll to position [4033, 0]
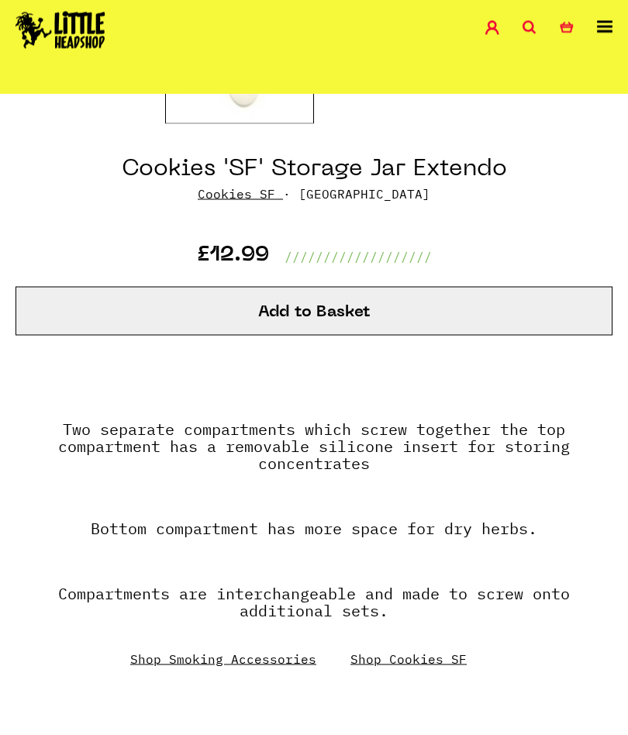
scroll to position [470, 0]
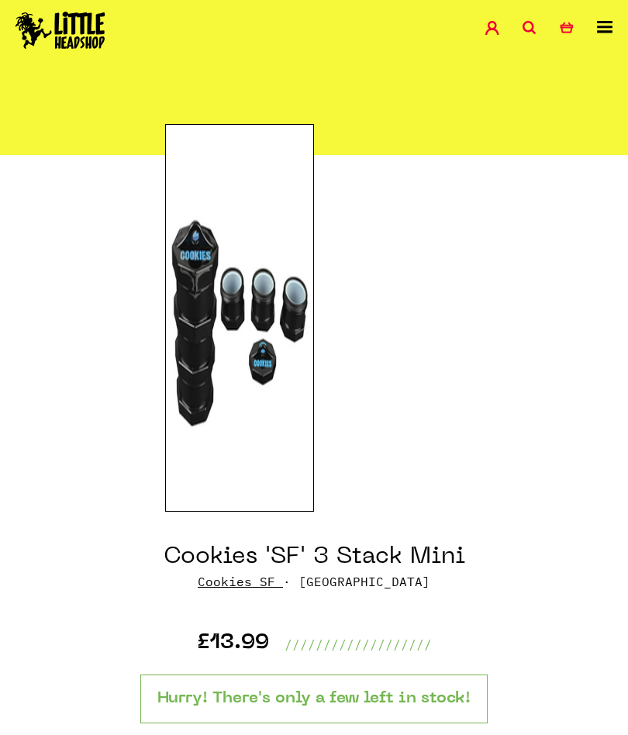
scroll to position [91, 0]
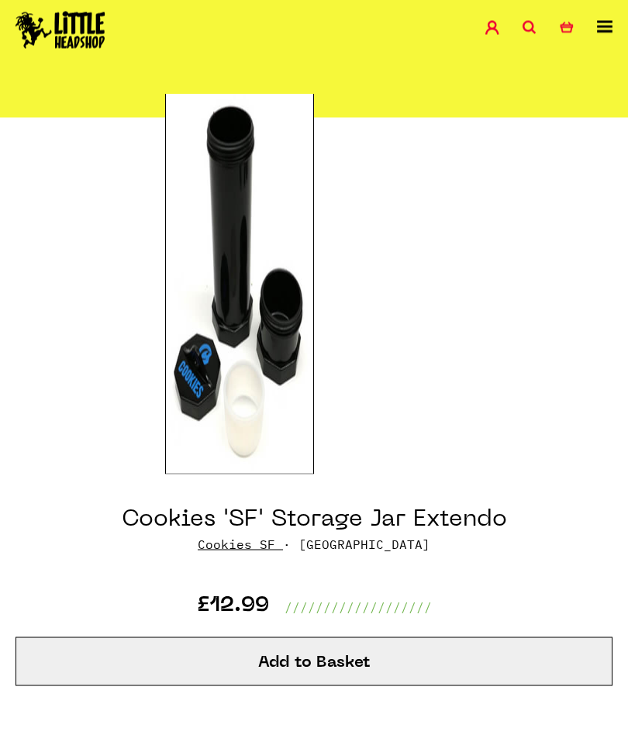
scroll to position [104, 0]
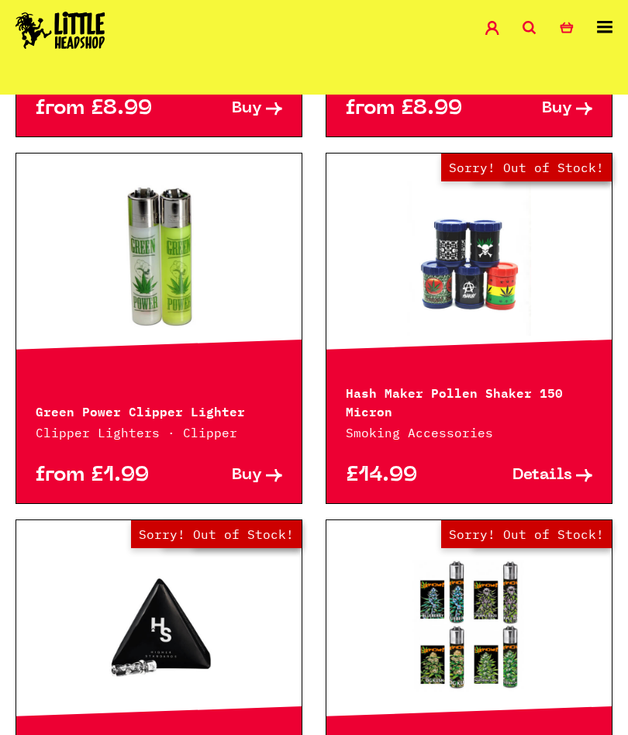
scroll to position [2745, 0]
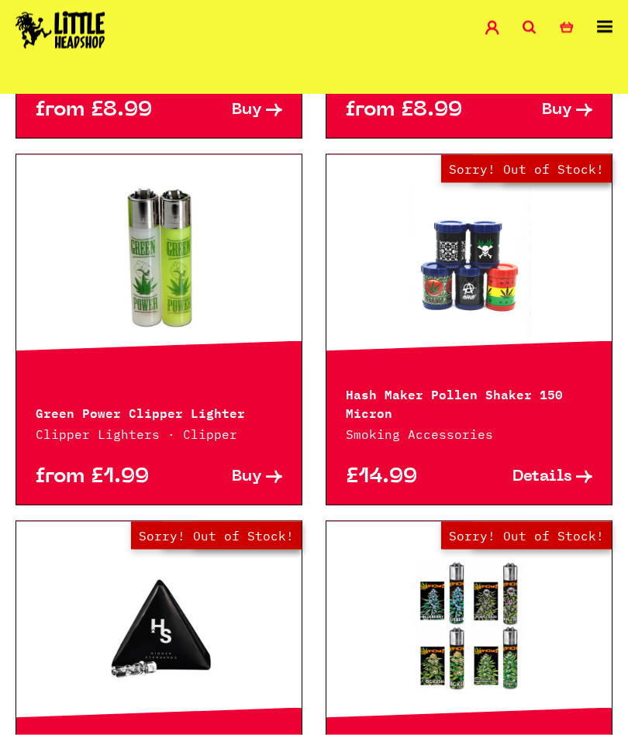
click at [529, 364] on div "Hash Maker Pollen Shaker 150 Micron Smoking Accessories" at bounding box center [468, 403] width 285 height 79
click at [512, 384] on p "Hash Maker Pollen Shaker 150 Micron" at bounding box center [469, 402] width 246 height 37
click at [477, 236] on link "Out of Stock Hurry! Low Stock Sorry! Out of Stock!" at bounding box center [468, 259] width 285 height 155
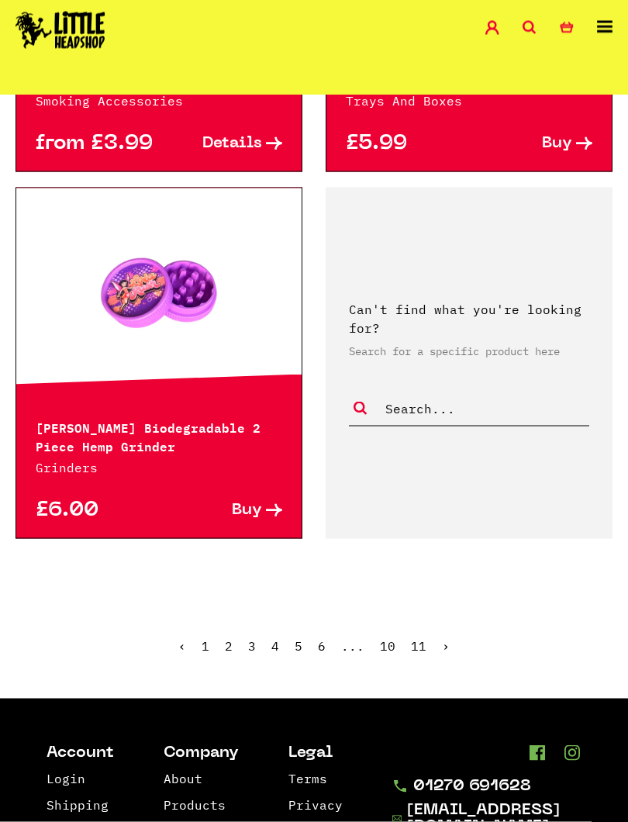
scroll to position [4182, 0]
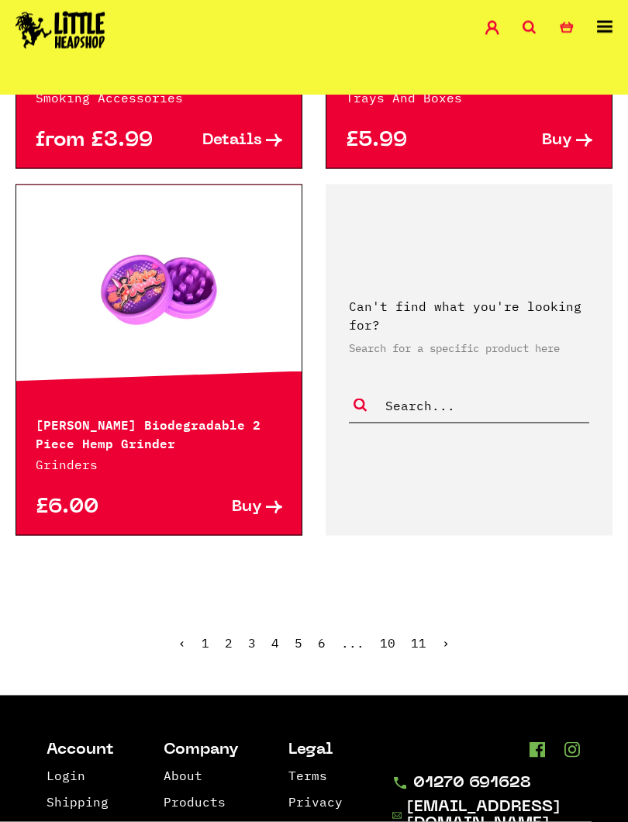
click at [458, 621] on ul "‹ 1 2 3 4 5 6 ... 10 11 ›" at bounding box center [314, 654] width 628 height 67
click at [442, 635] on link "›" at bounding box center [446, 643] width 8 height 16
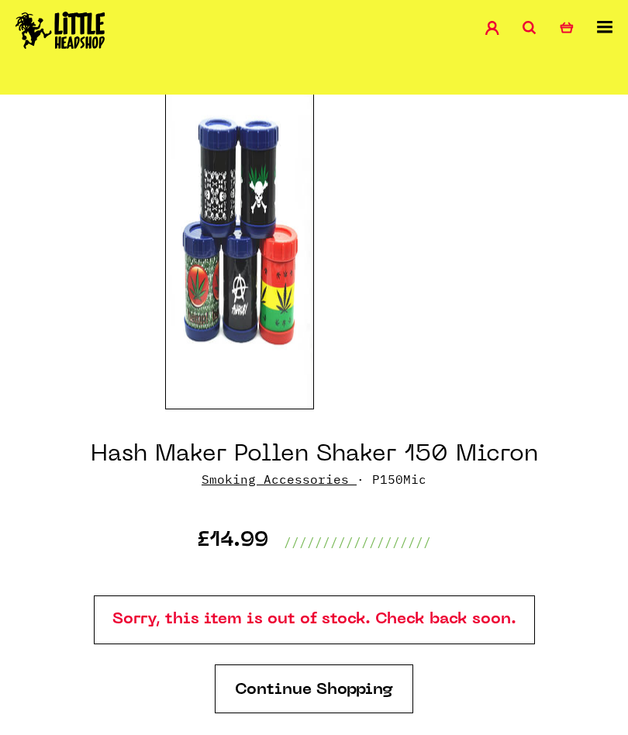
scroll to position [167, 0]
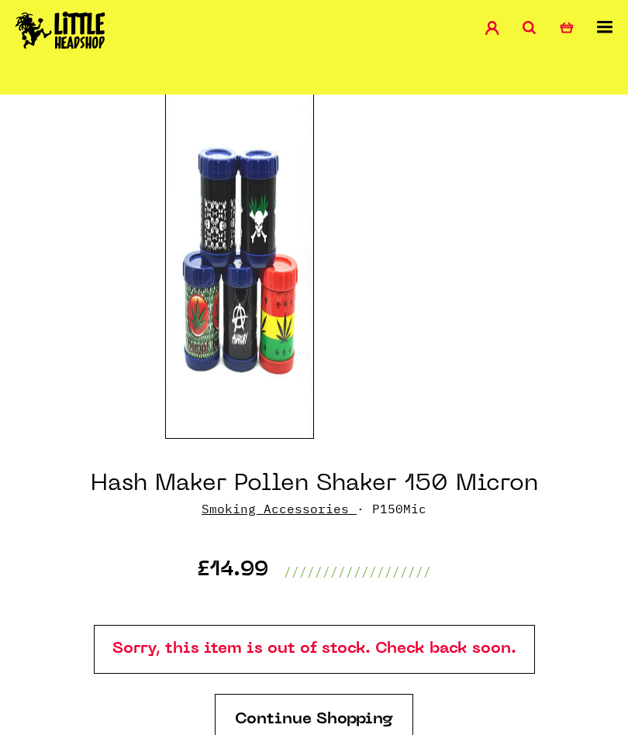
click at [267, 305] on img at bounding box center [240, 245] width 150 height 388
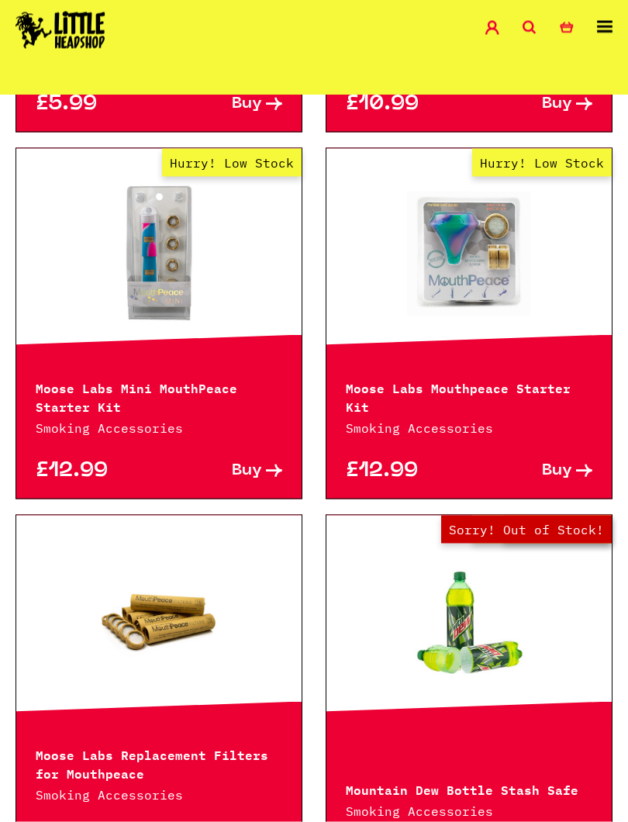
scroll to position [3420, 0]
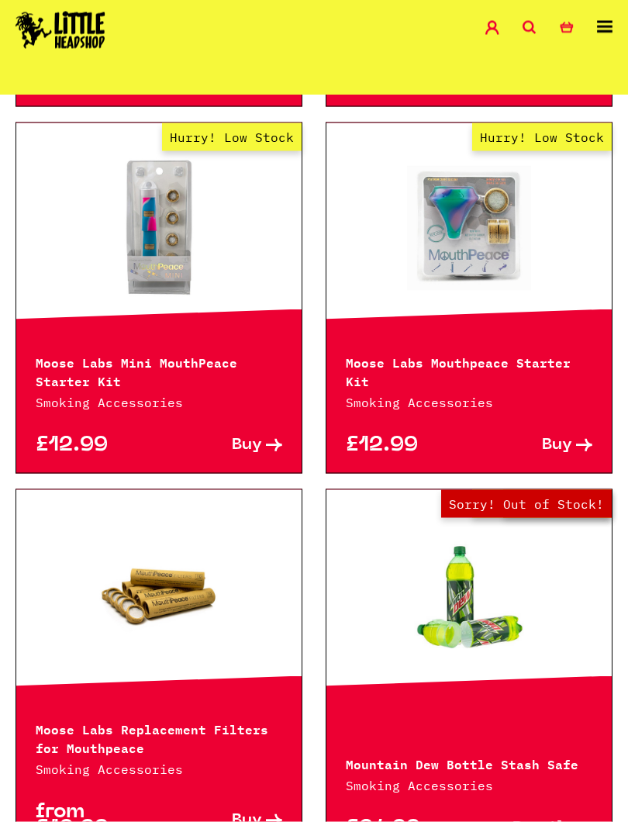
click at [515, 374] on p "Moose Labs Mouthpeace Starter Kit" at bounding box center [469, 370] width 246 height 37
click at [482, 387] on p "Moose Labs Mouthpeace Starter Kit" at bounding box center [469, 370] width 246 height 37
click at [491, 212] on link "Hurry! Low Stock" at bounding box center [468, 227] width 285 height 155
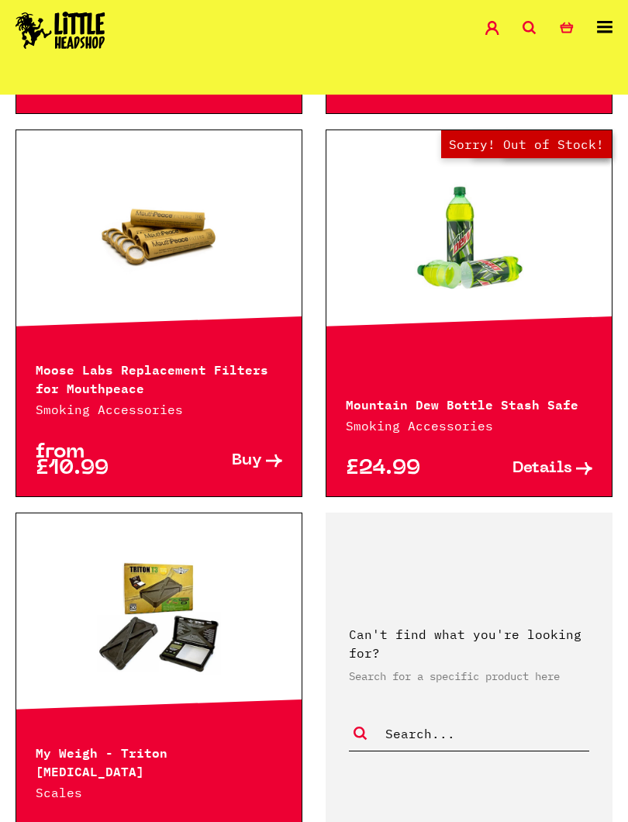
scroll to position [3823, 0]
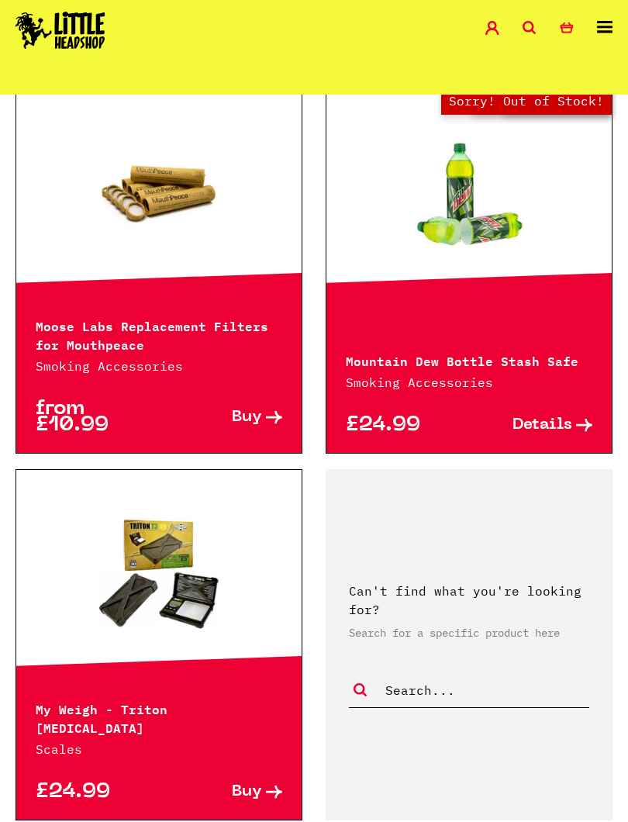
click at [533, 311] on div "Out of Stock Hurry! Low Stock Sorry! Out of Stock! Mountain Dew Bottle Stash Sa…" at bounding box center [469, 269] width 287 height 367
click at [468, 198] on link "Out of Stock Hurry! Low Stock Sorry! Out of Stock!" at bounding box center [468, 191] width 285 height 155
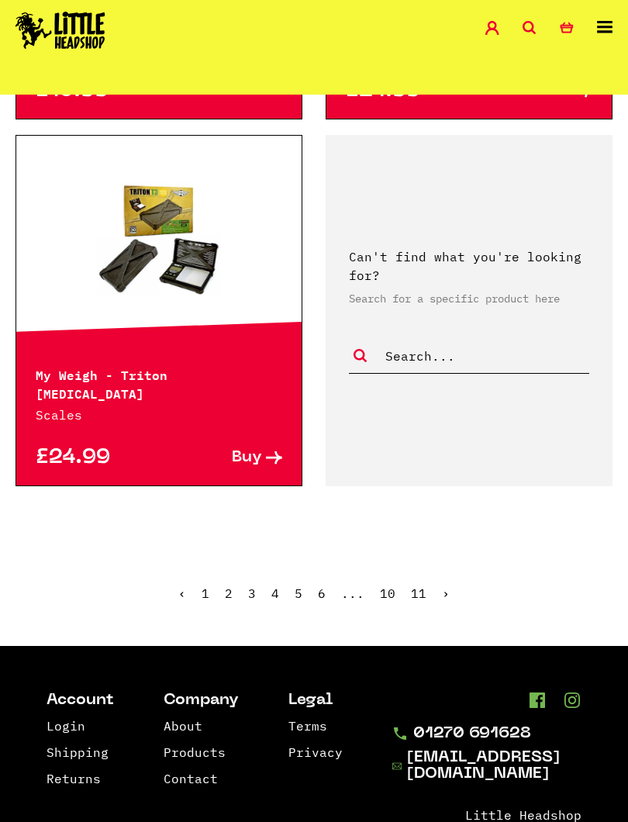
scroll to position [4168, 0]
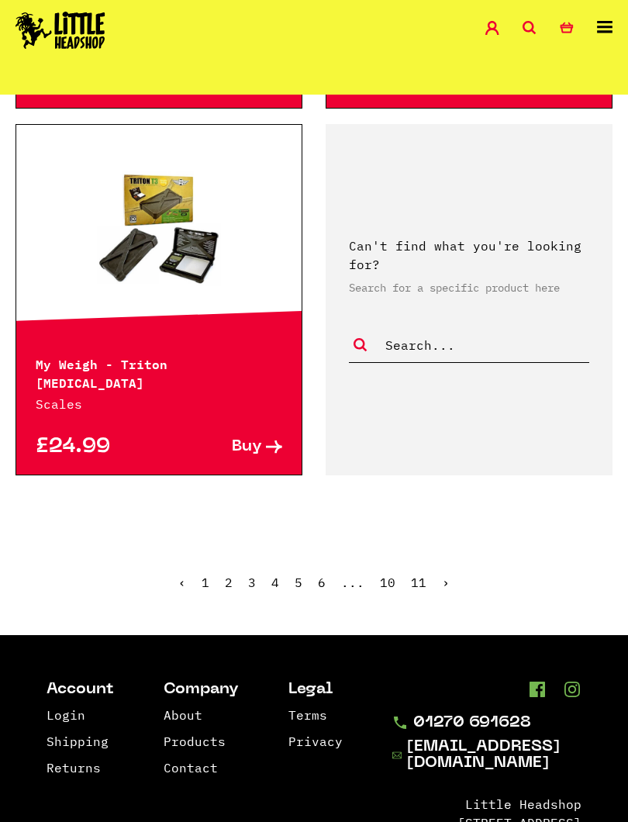
click at [447, 574] on link "›" at bounding box center [446, 582] width 8 height 16
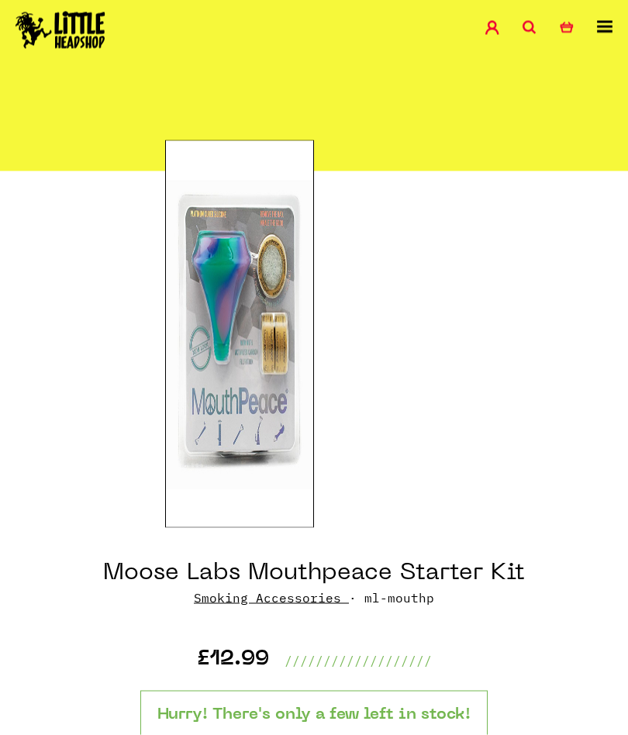
scroll to position [61, 0]
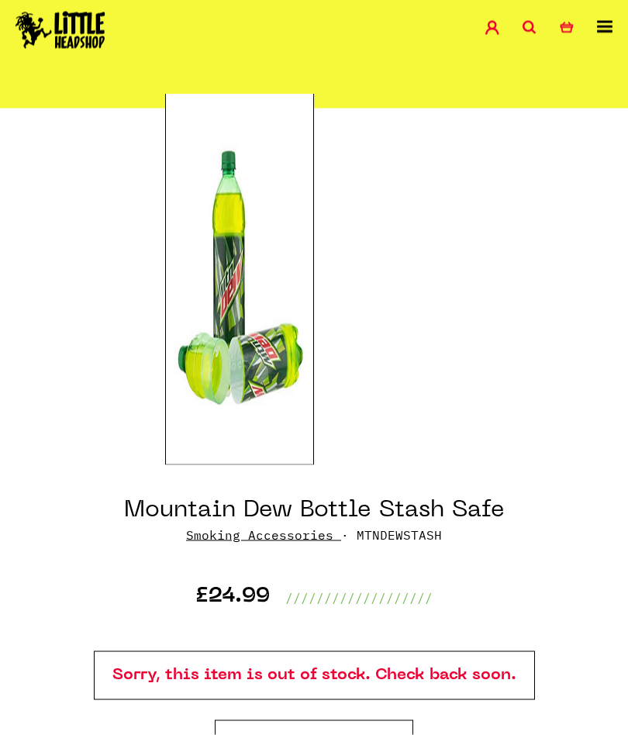
scroll to position [139, 0]
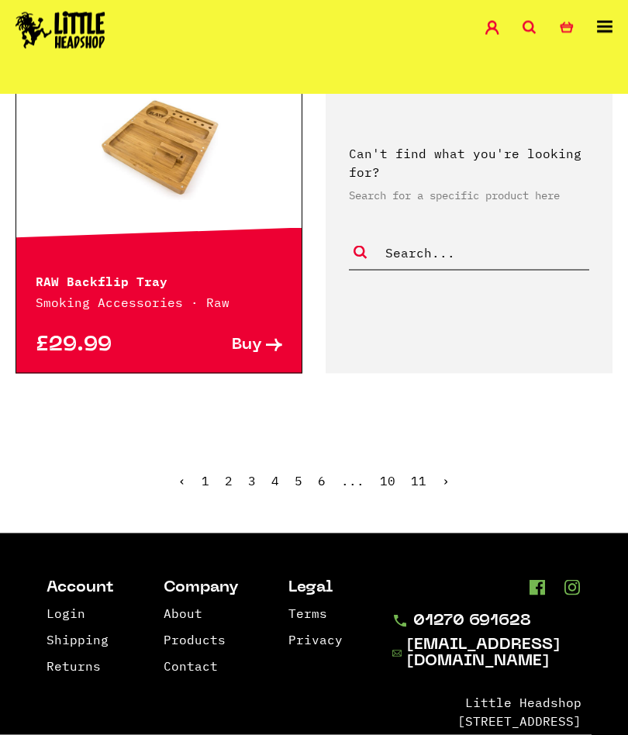
scroll to position [4255, 0]
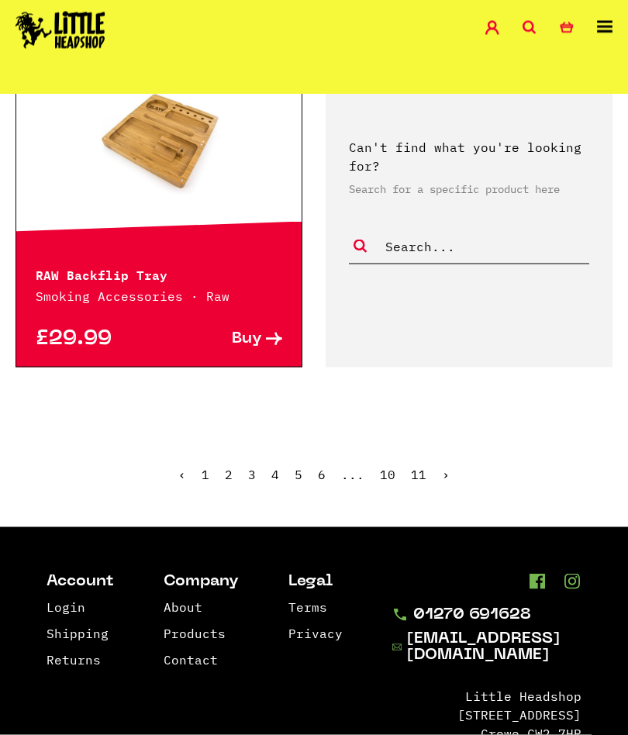
click at [450, 453] on ul "‹ 1 2 3 4 5 6 ... 10 11 ›" at bounding box center [314, 486] width 628 height 67
click at [444, 467] on link "›" at bounding box center [446, 475] width 8 height 16
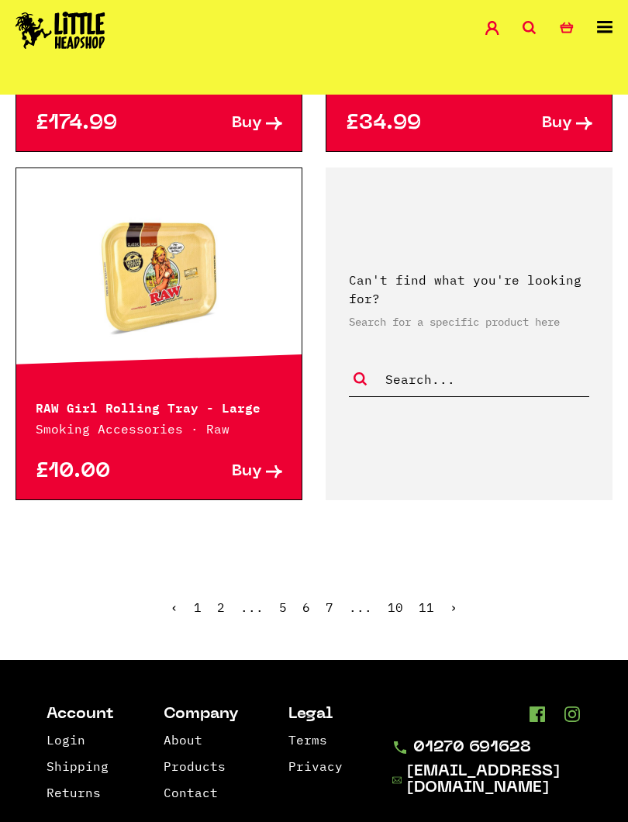
scroll to position [4053, 0]
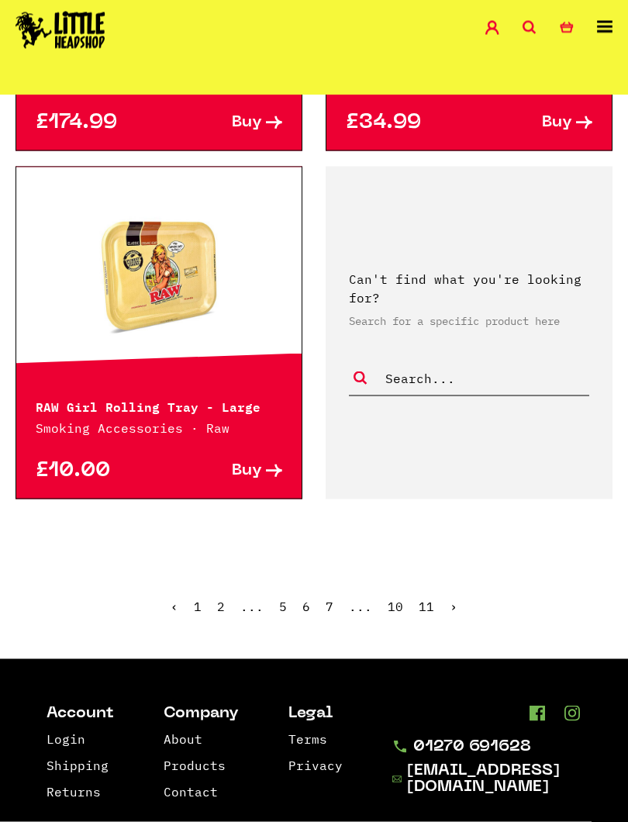
click at [458, 598] on ul "‹ 1 2 ... 5 6 7 ... 10 11 ›" at bounding box center [314, 617] width 628 height 67
click at [455, 596] on ul "‹ 1 2 ... 5 6 7 ... 10 11 ›" at bounding box center [314, 617] width 628 height 67
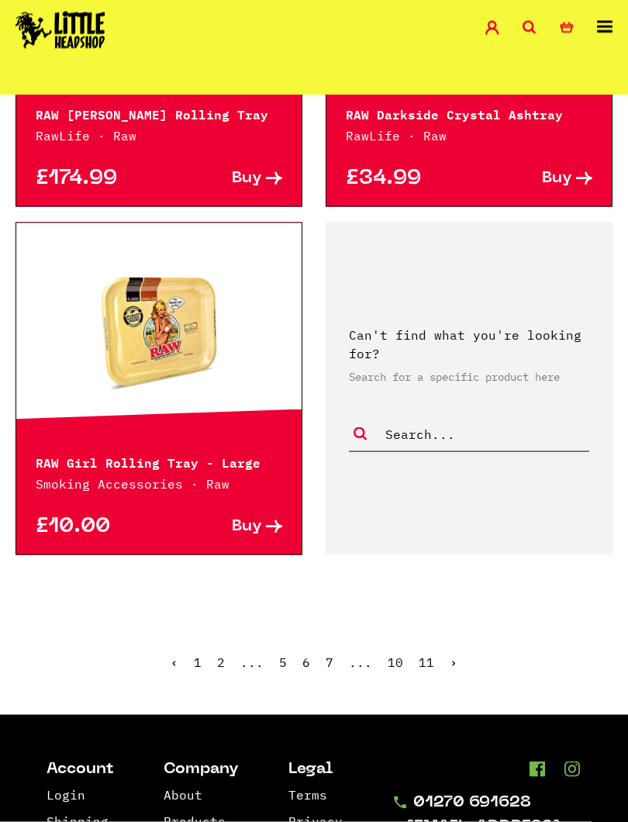
scroll to position [4002, 0]
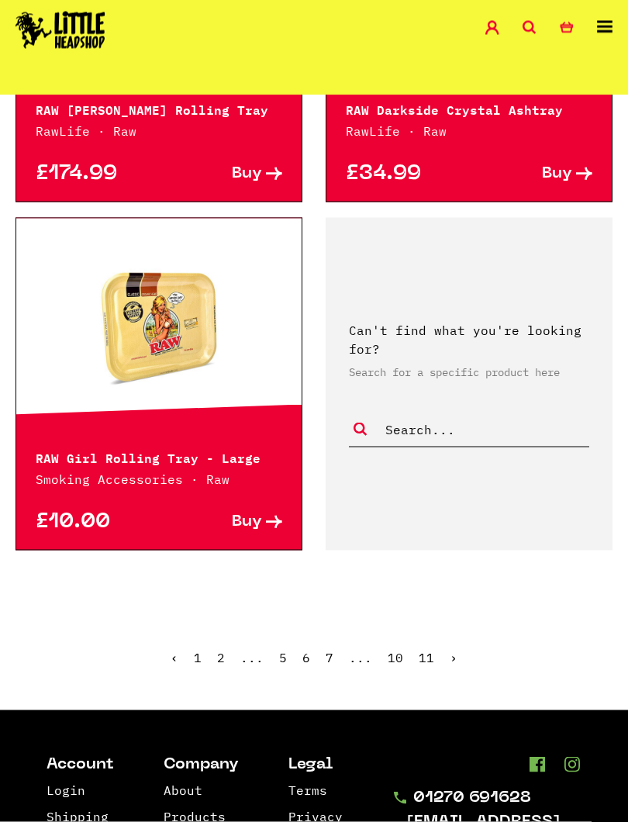
click at [450, 656] on link "›" at bounding box center [454, 658] width 8 height 16
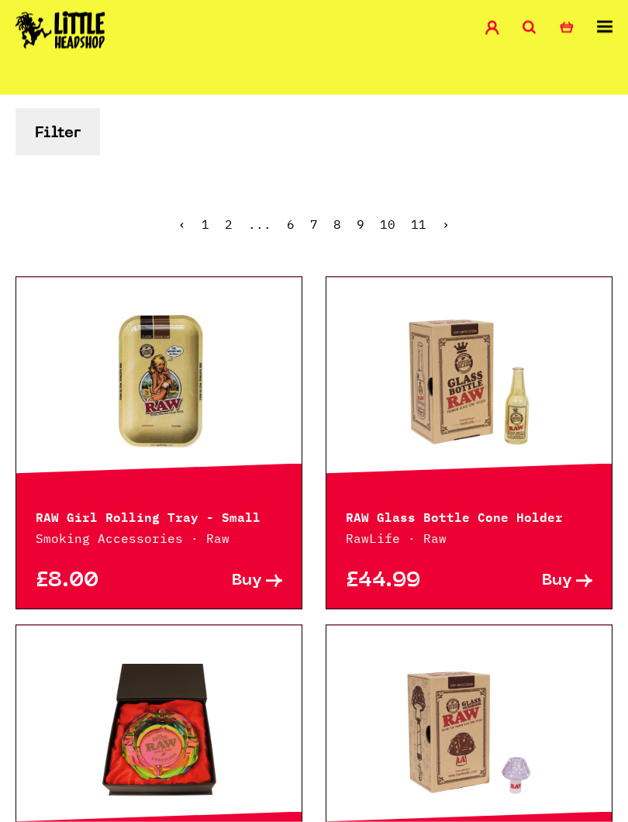
scroll to position [446, 0]
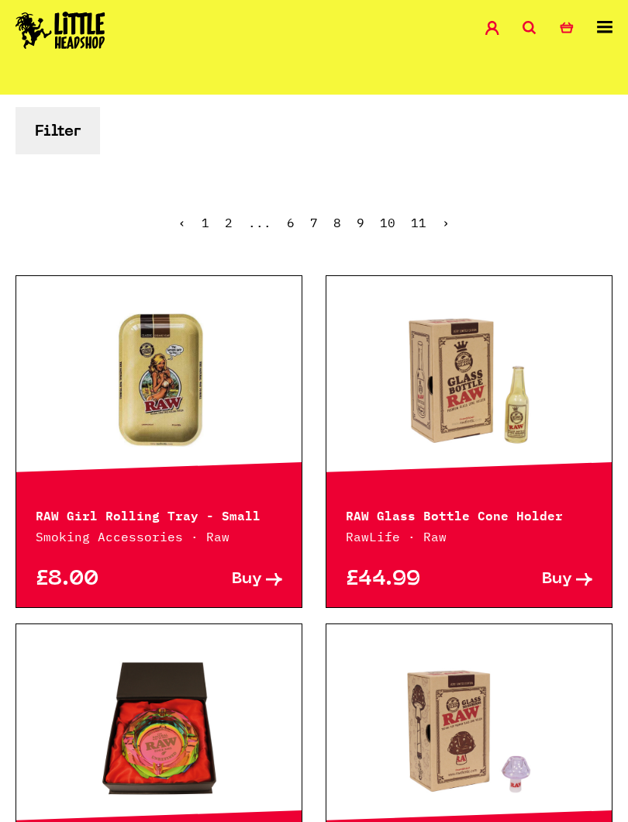
click at [507, 472] on div at bounding box center [468, 380] width 285 height 209
click at [490, 382] on link at bounding box center [468, 380] width 285 height 155
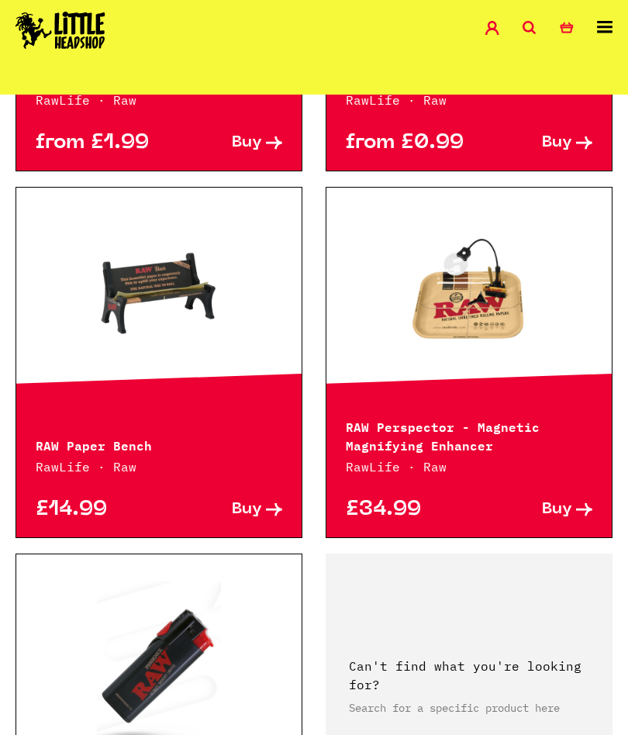
scroll to position [3724, 0]
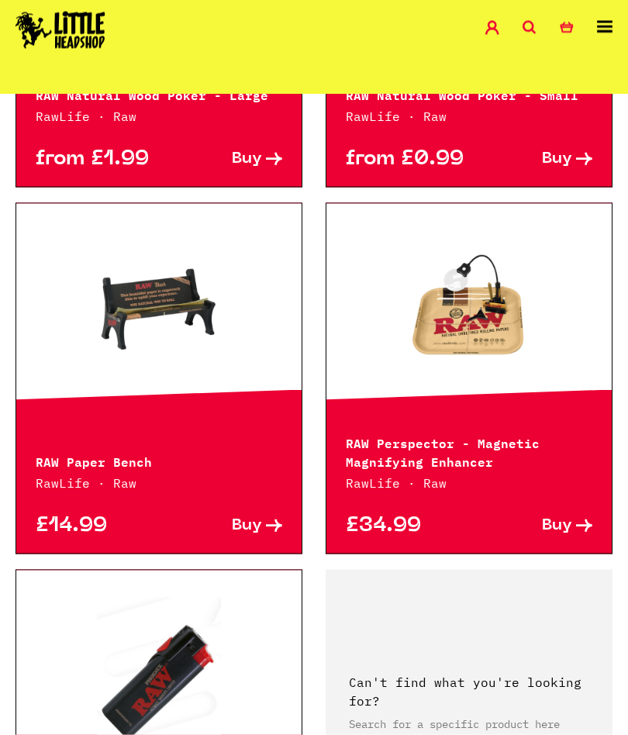
click at [150, 231] on link at bounding box center [158, 308] width 285 height 155
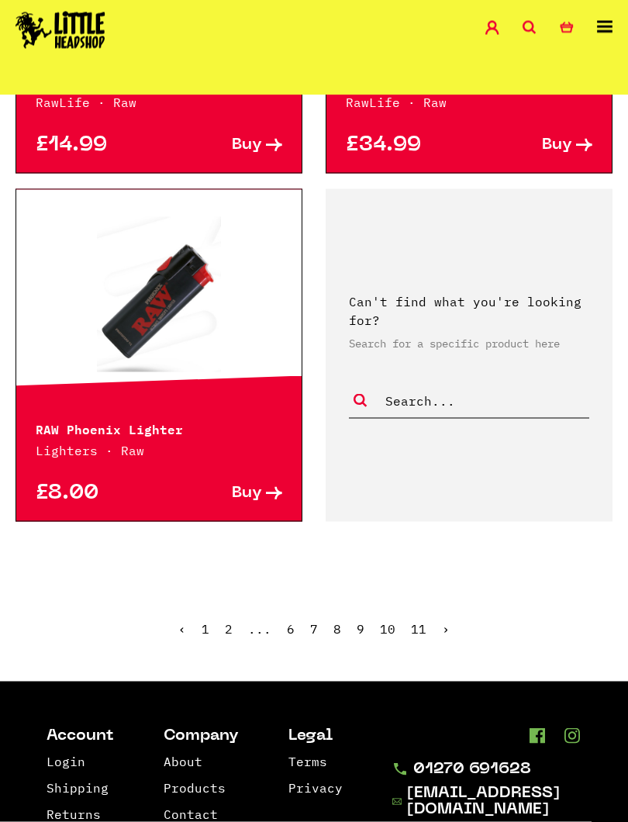
scroll to position [4112, 0]
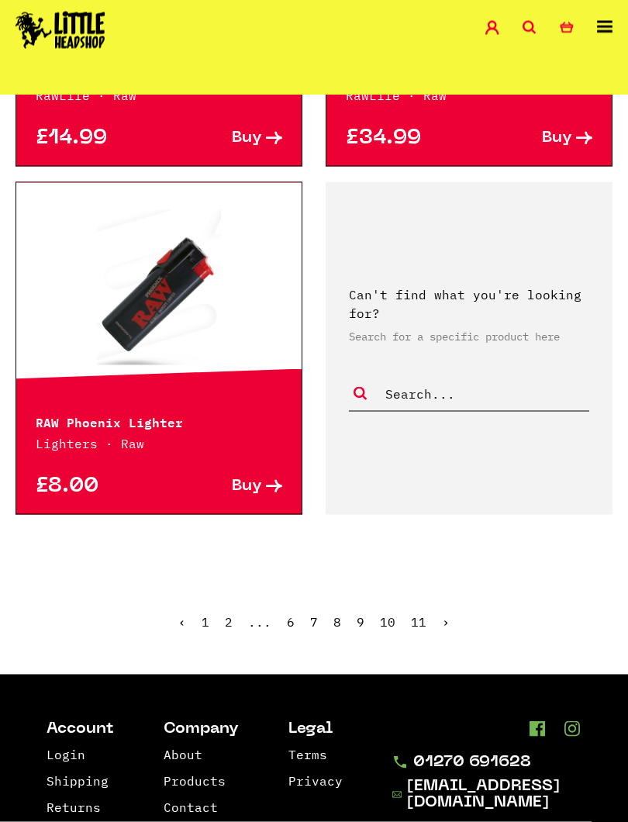
click at [450, 600] on ul "‹ 1 2 ... 6 7 8 9 10 11 ›" at bounding box center [314, 633] width 628 height 67
click at [446, 614] on link "›" at bounding box center [446, 622] width 8 height 16
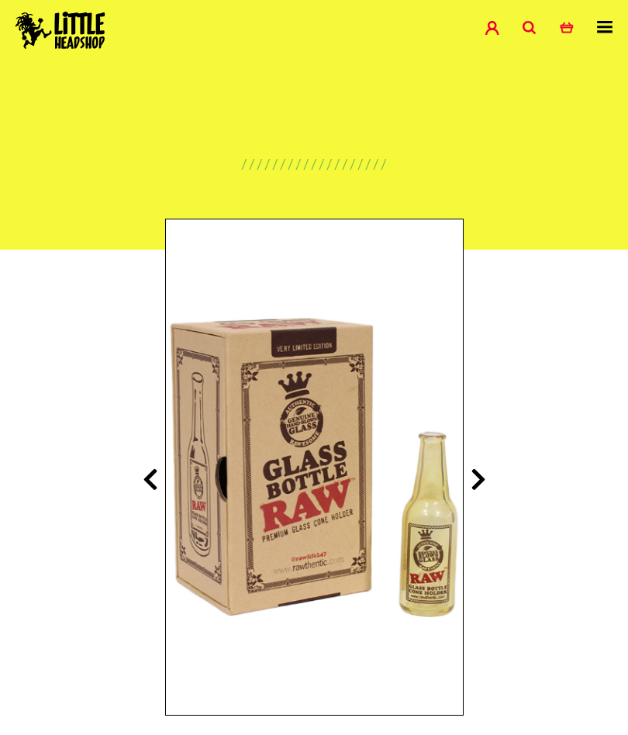
click at [484, 470] on icon at bounding box center [478, 479] width 16 height 25
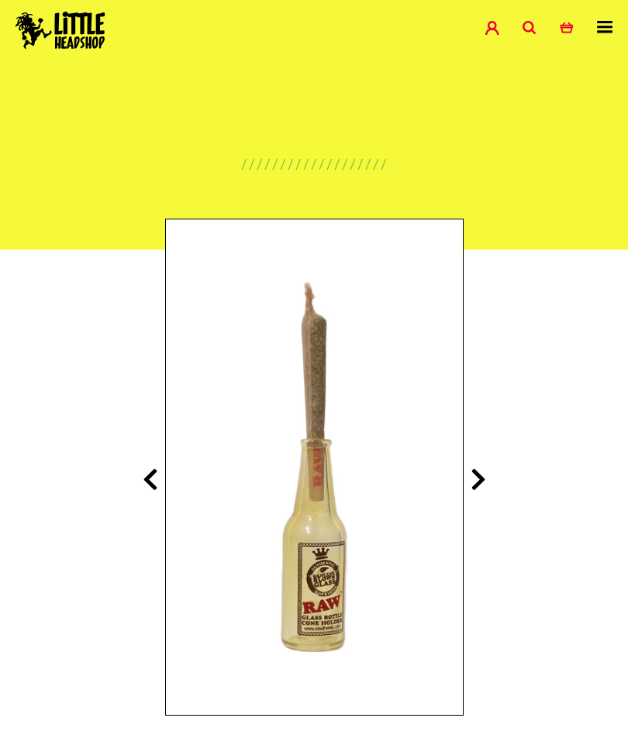
click at [481, 471] on icon at bounding box center [478, 479] width 16 height 25
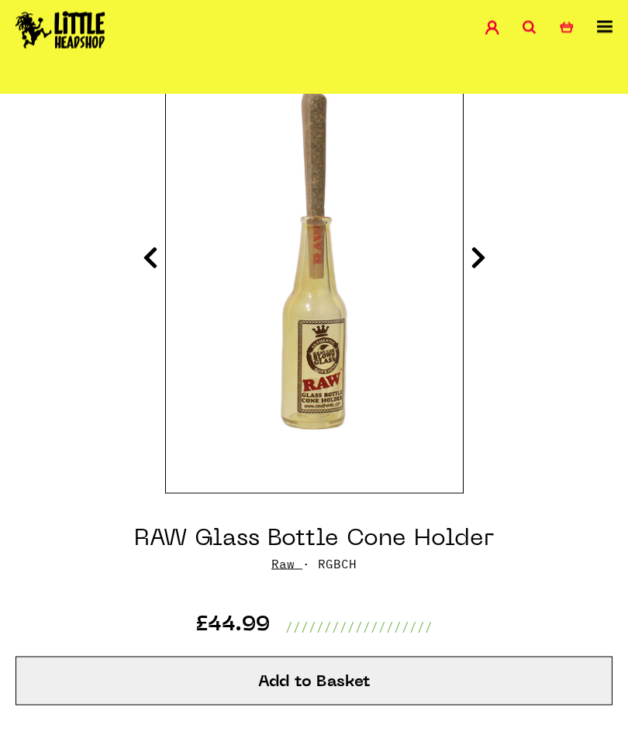
scroll to position [160, 0]
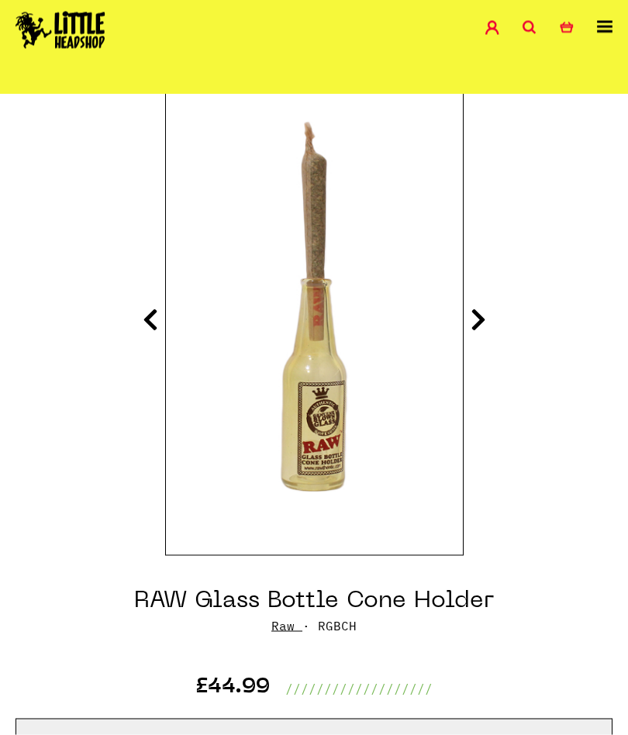
click at [504, 309] on section "RAW Glass Bottle Cone Holder Raw · RGBCH £44.99 /////////////////// Add to Bask…" at bounding box center [314, 612] width 628 height 1045
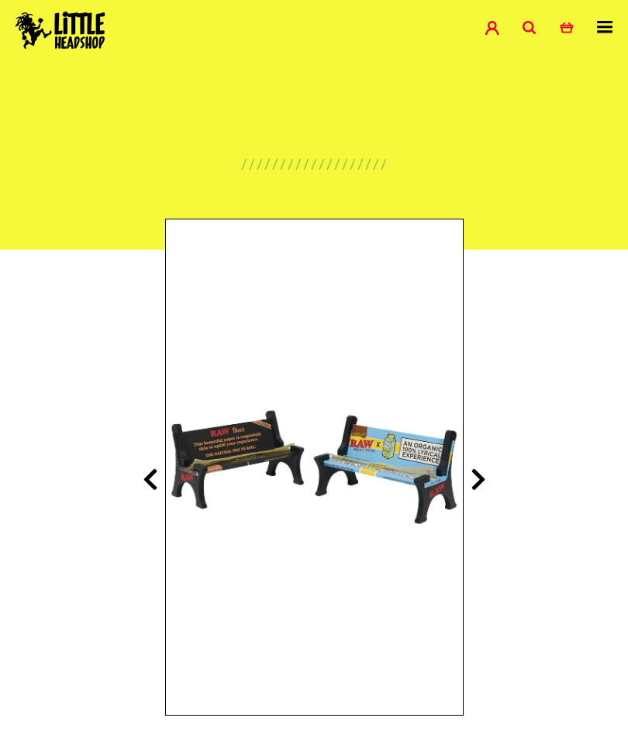
click at [485, 475] on icon at bounding box center [478, 479] width 16 height 25
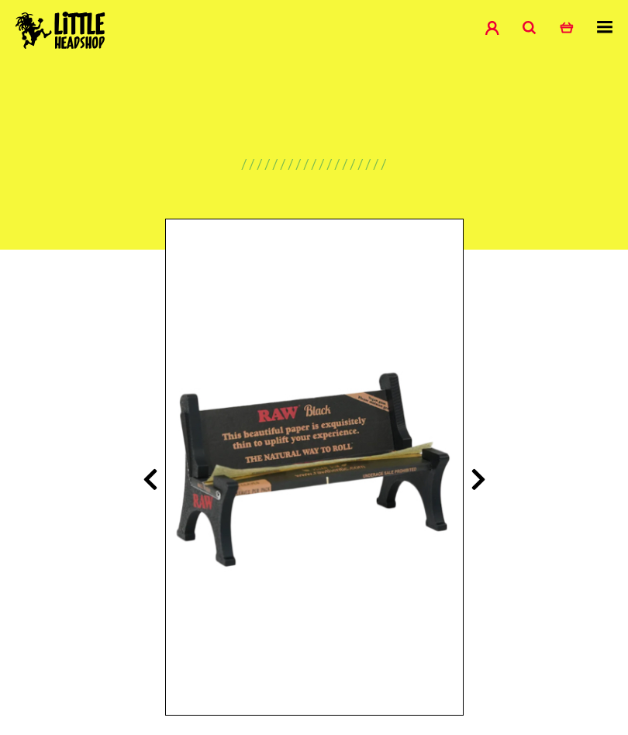
click at [478, 475] on icon at bounding box center [478, 479] width 16 height 25
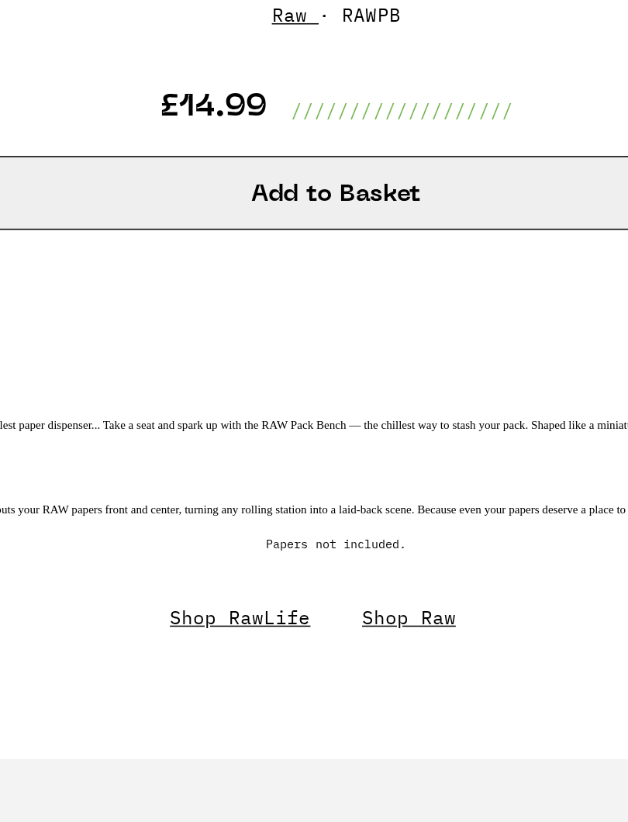
scroll to position [501, 0]
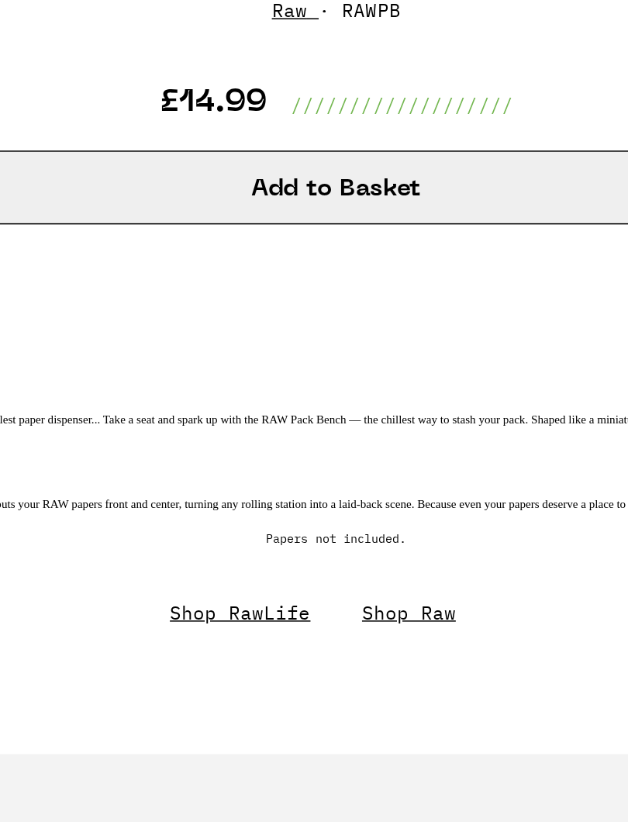
click at [16, 496] on p at bounding box center [314, 504] width 597 height 16
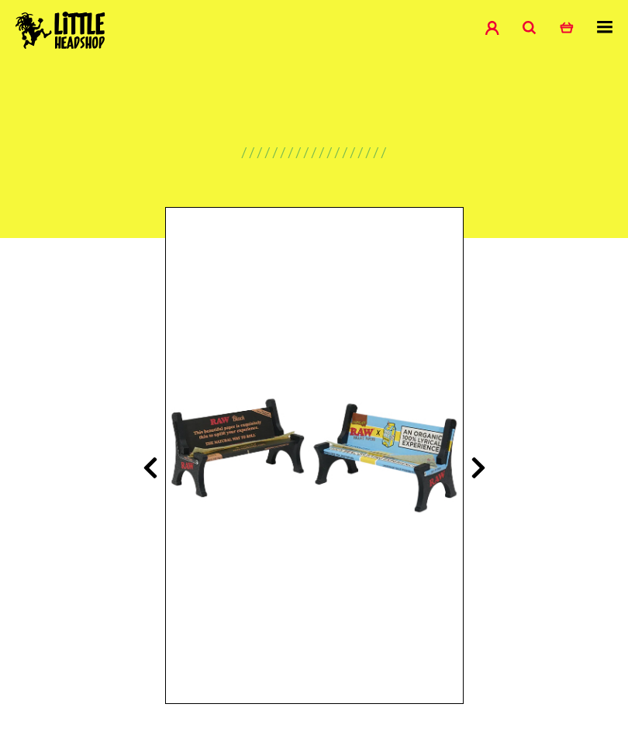
scroll to position [0, 0]
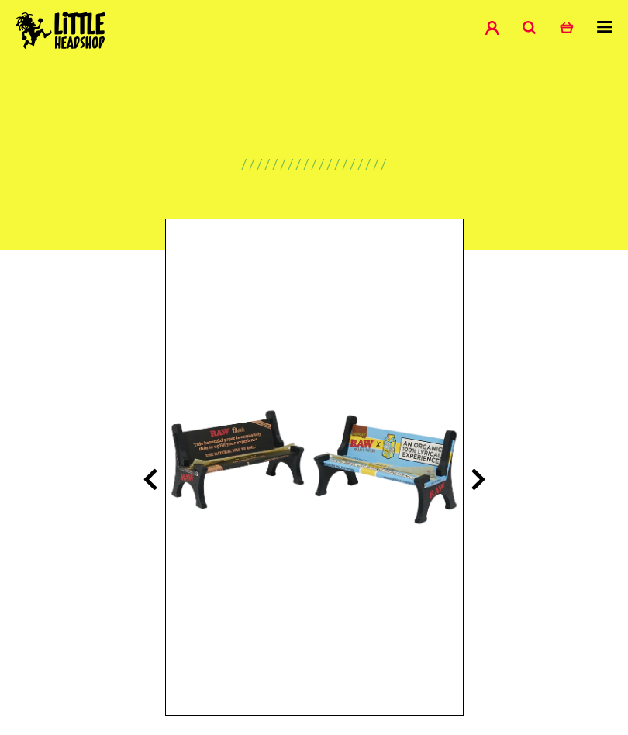
click at [484, 474] on icon at bounding box center [478, 479] width 16 height 25
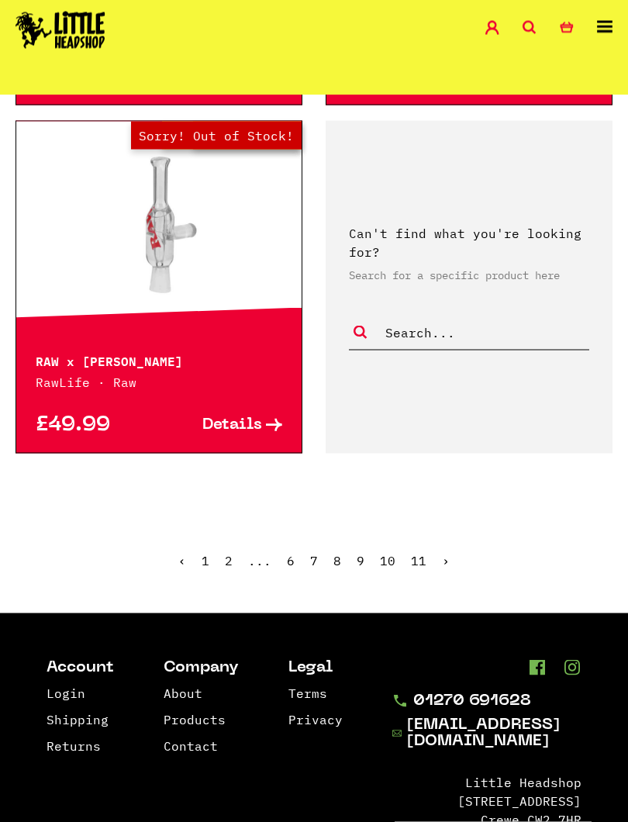
scroll to position [4137, 0]
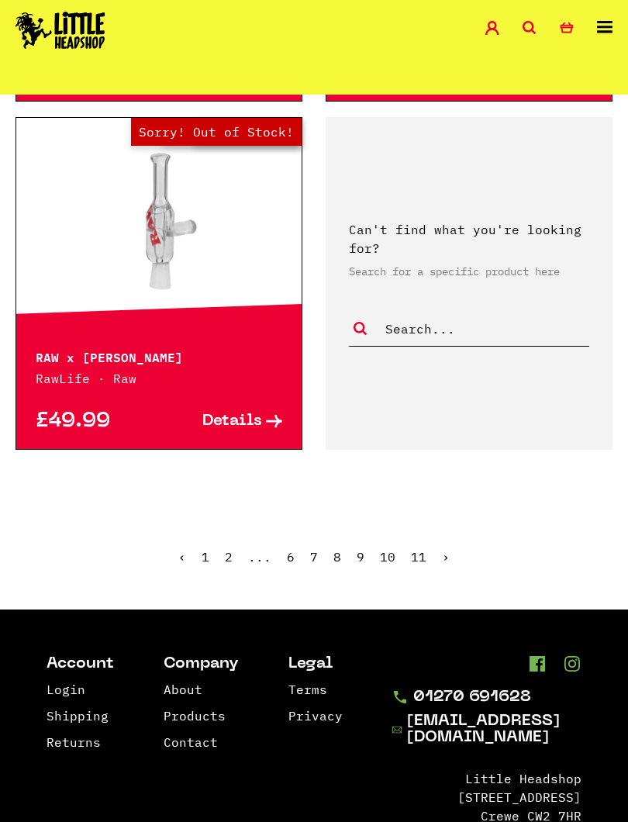
click at [460, 538] on ul "‹ 1 2 ... 6 7 8 9 10 11 ›" at bounding box center [314, 568] width 628 height 67
click at [446, 535] on ul "‹ 1 2 ... 6 7 8 9 10 11 ›" at bounding box center [314, 568] width 628 height 67
click at [445, 549] on link "›" at bounding box center [446, 557] width 8 height 16
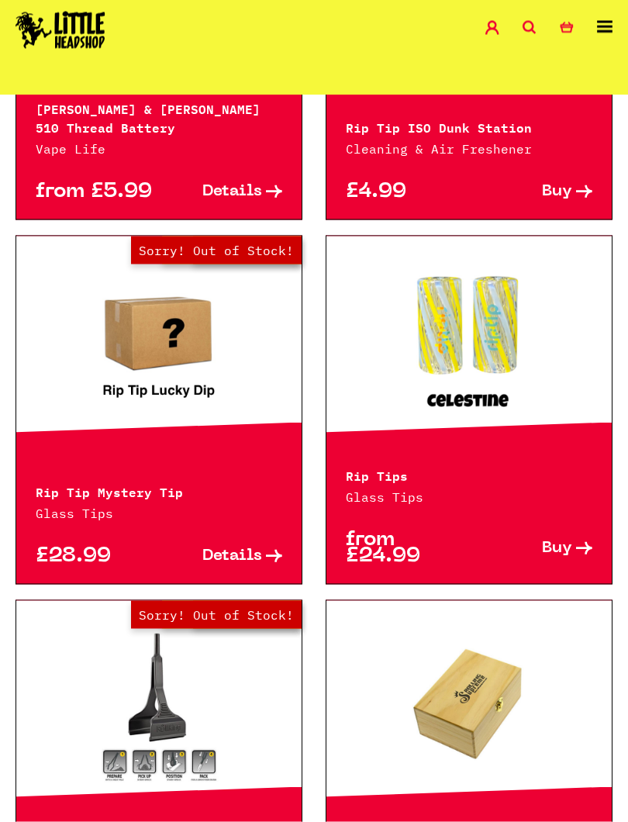
scroll to position [1565, 0]
